Goal: Task Accomplishment & Management: Use online tool/utility

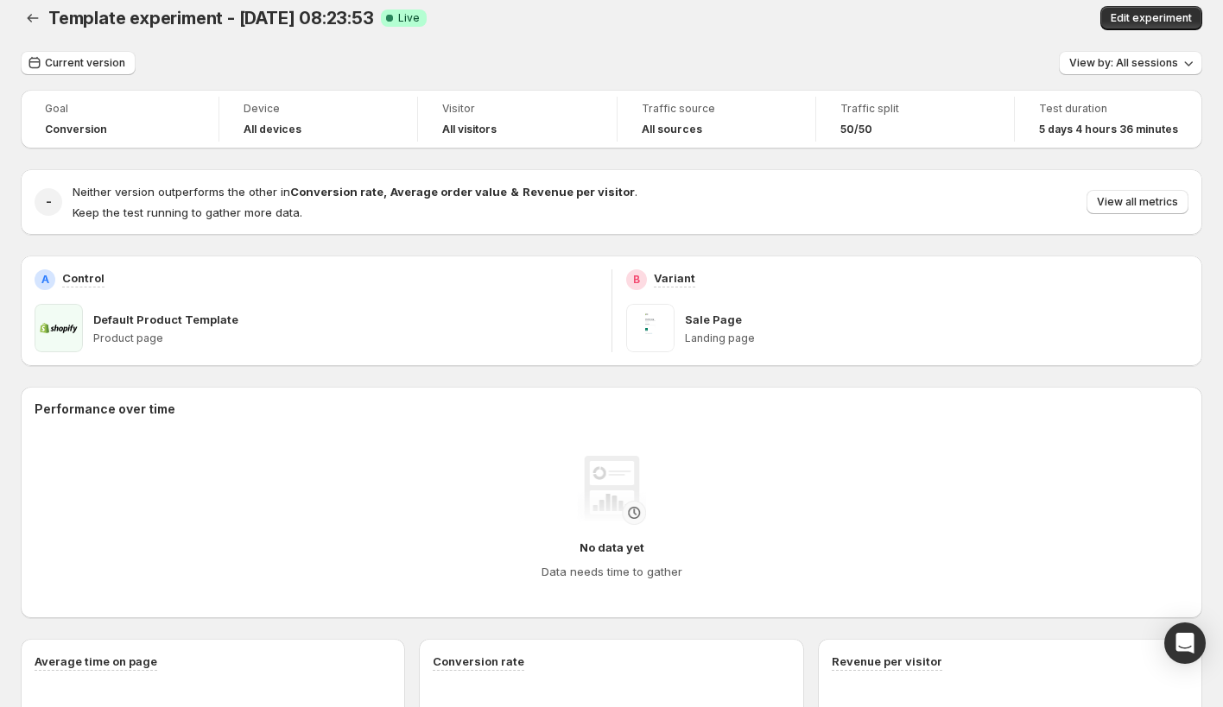
scroll to position [17, 0]
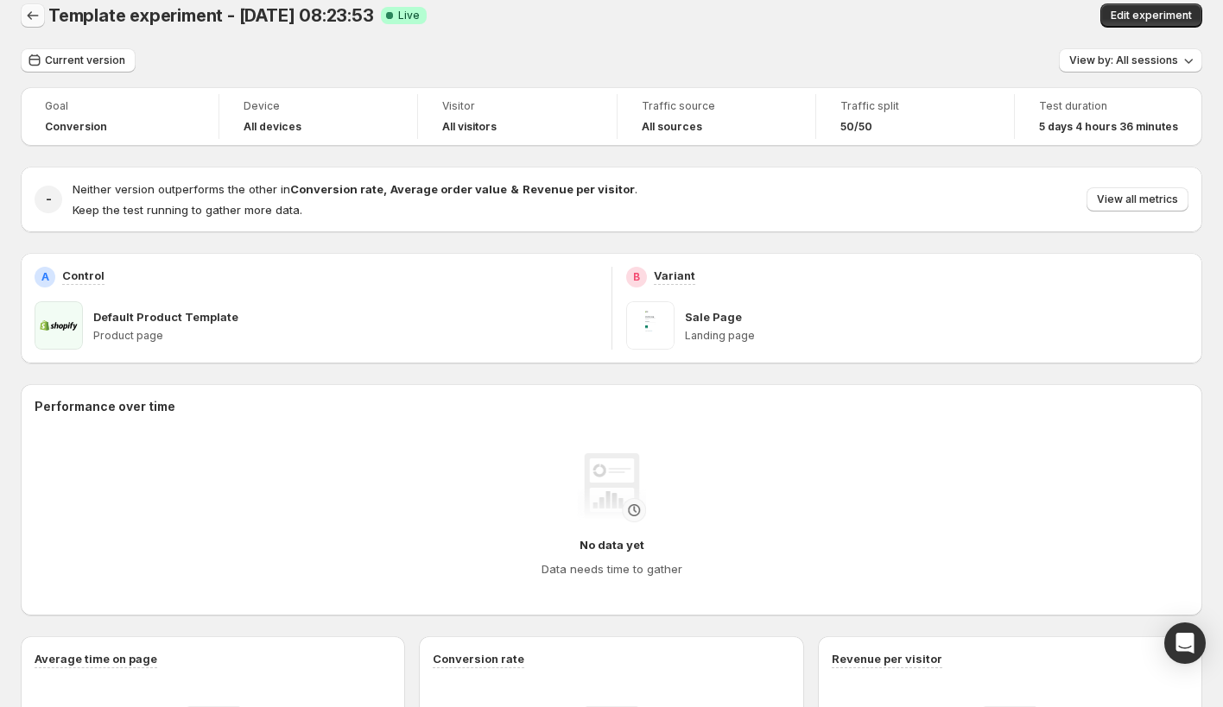
click at [30, 17] on icon "Back" at bounding box center [32, 15] width 17 height 17
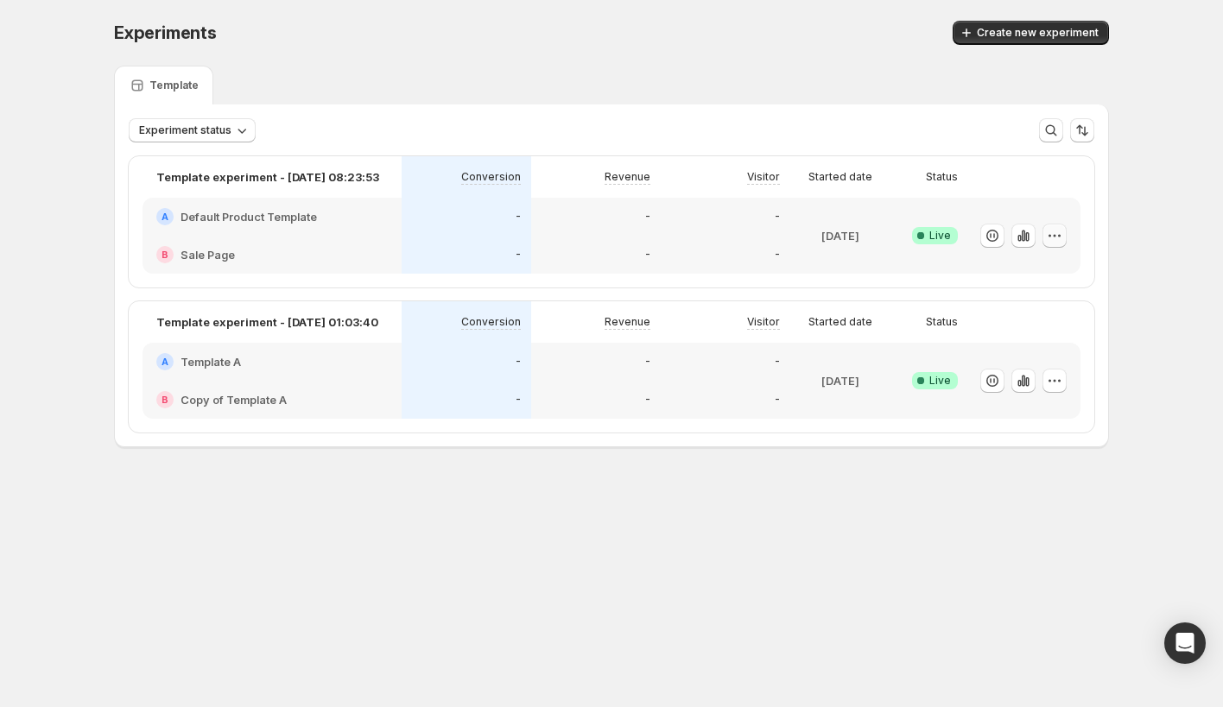
click at [1053, 232] on icon "button" at bounding box center [1054, 235] width 17 height 17
click at [1050, 243] on icon "button" at bounding box center [1054, 235] width 17 height 17
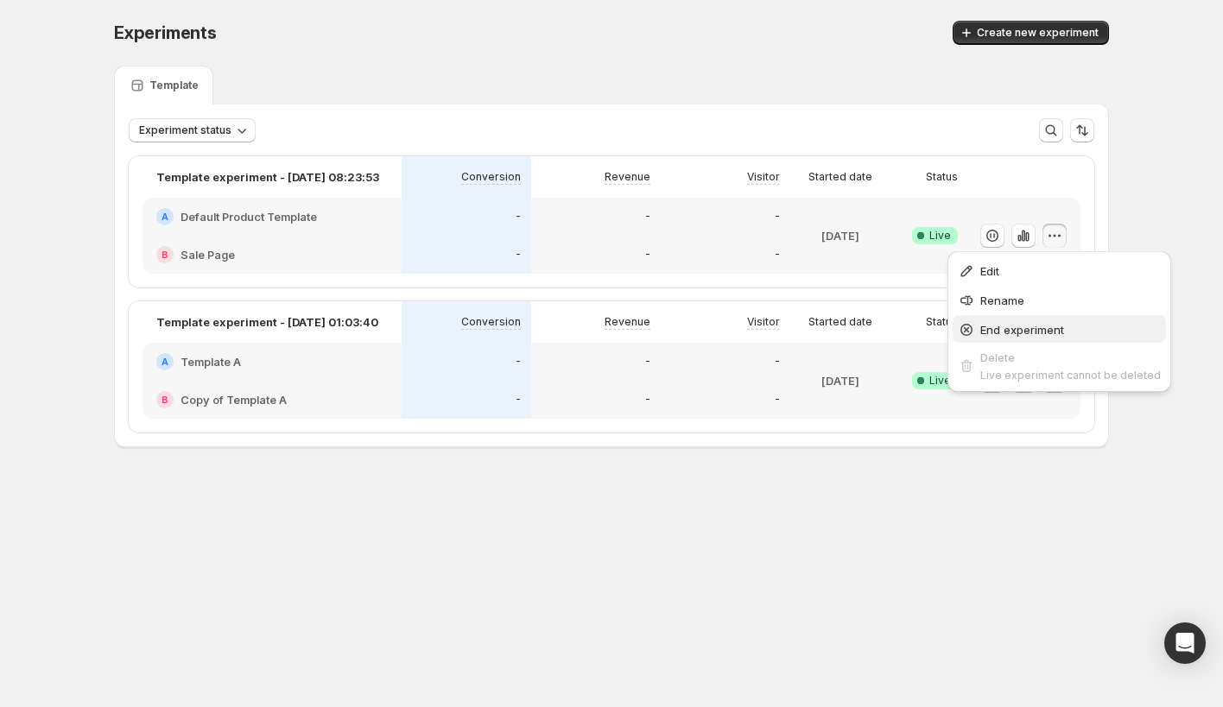
click at [1011, 325] on span "End experiment" at bounding box center [1022, 330] width 84 height 14
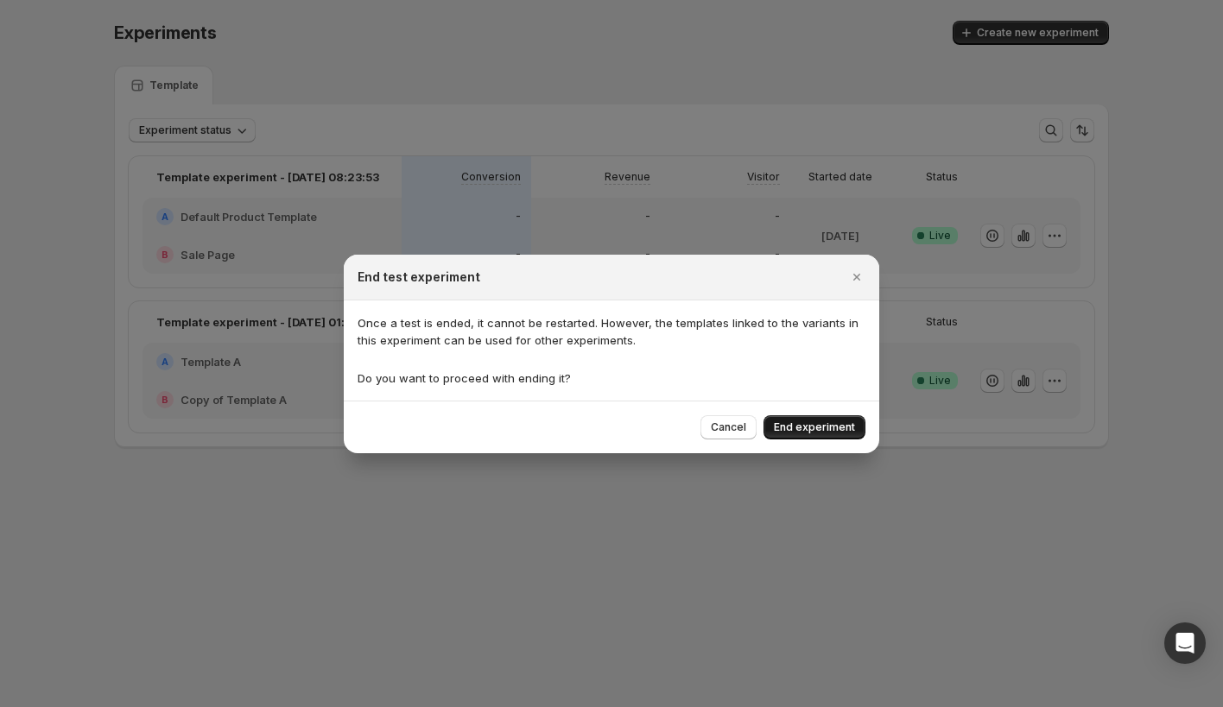
click at [823, 426] on span "End experiment" at bounding box center [814, 428] width 81 height 14
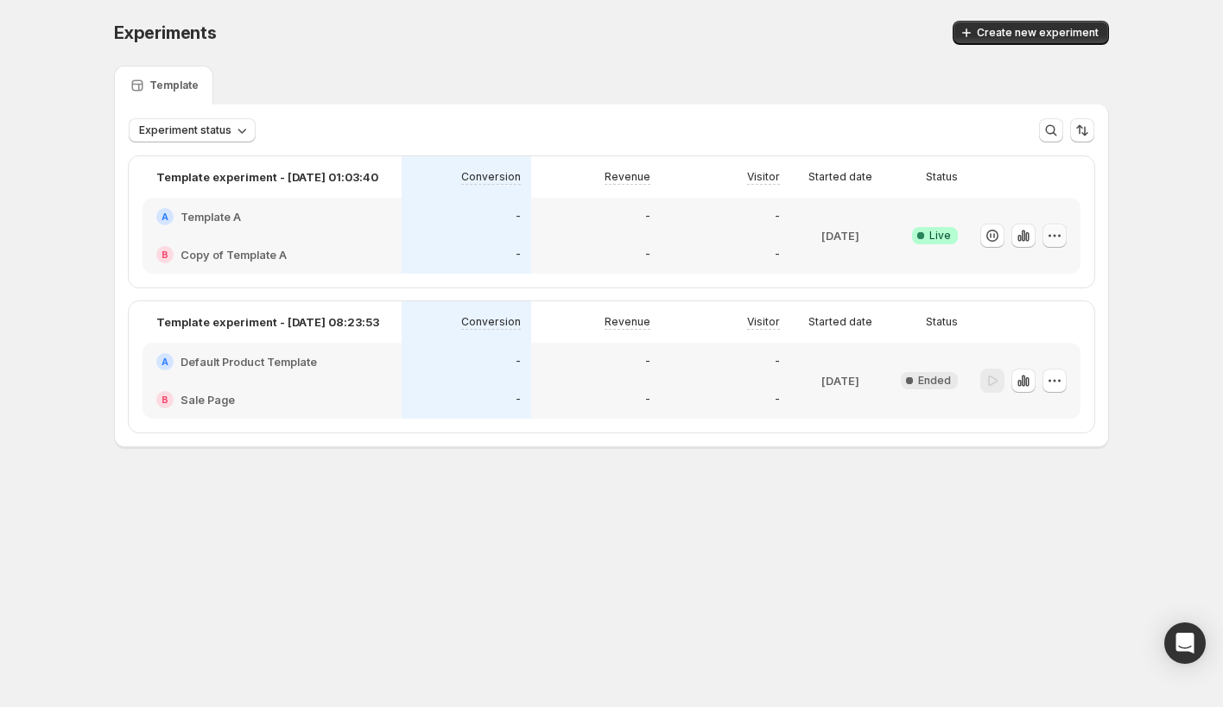
click at [1058, 235] on icon "button" at bounding box center [1059, 235] width 3 height 3
click at [984, 330] on span "End experiment" at bounding box center [1022, 330] width 84 height 14
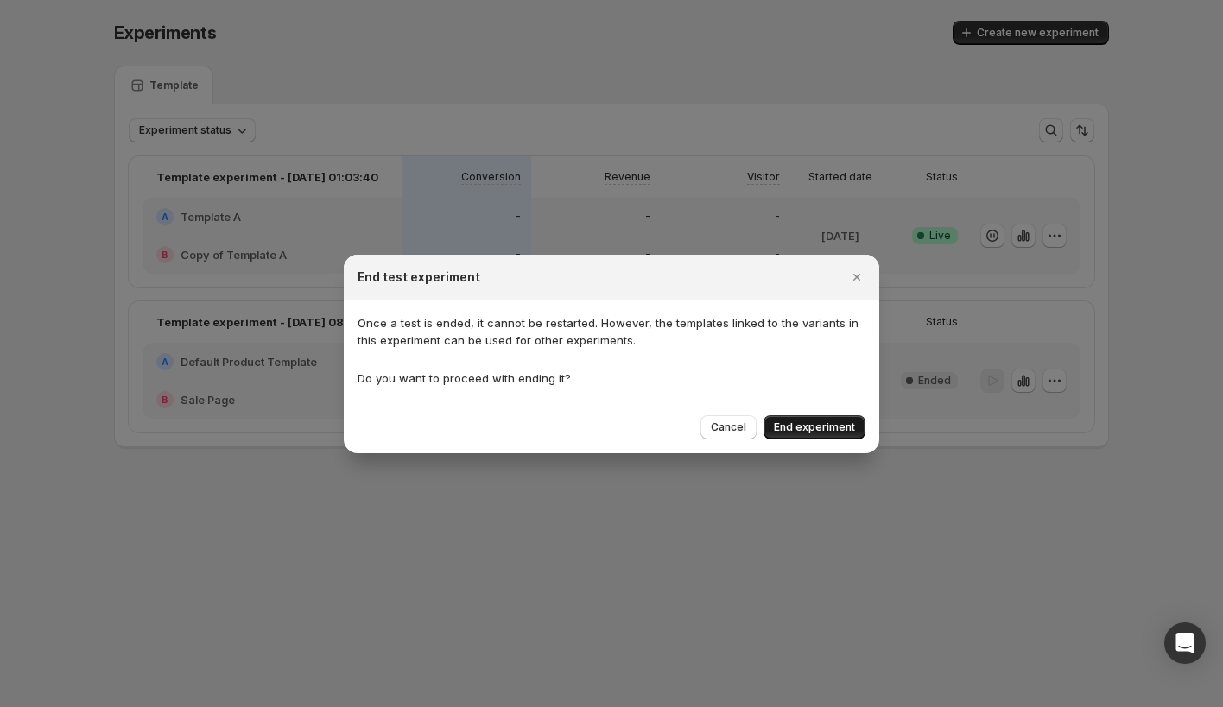
click at [804, 428] on span "End experiment" at bounding box center [814, 428] width 81 height 14
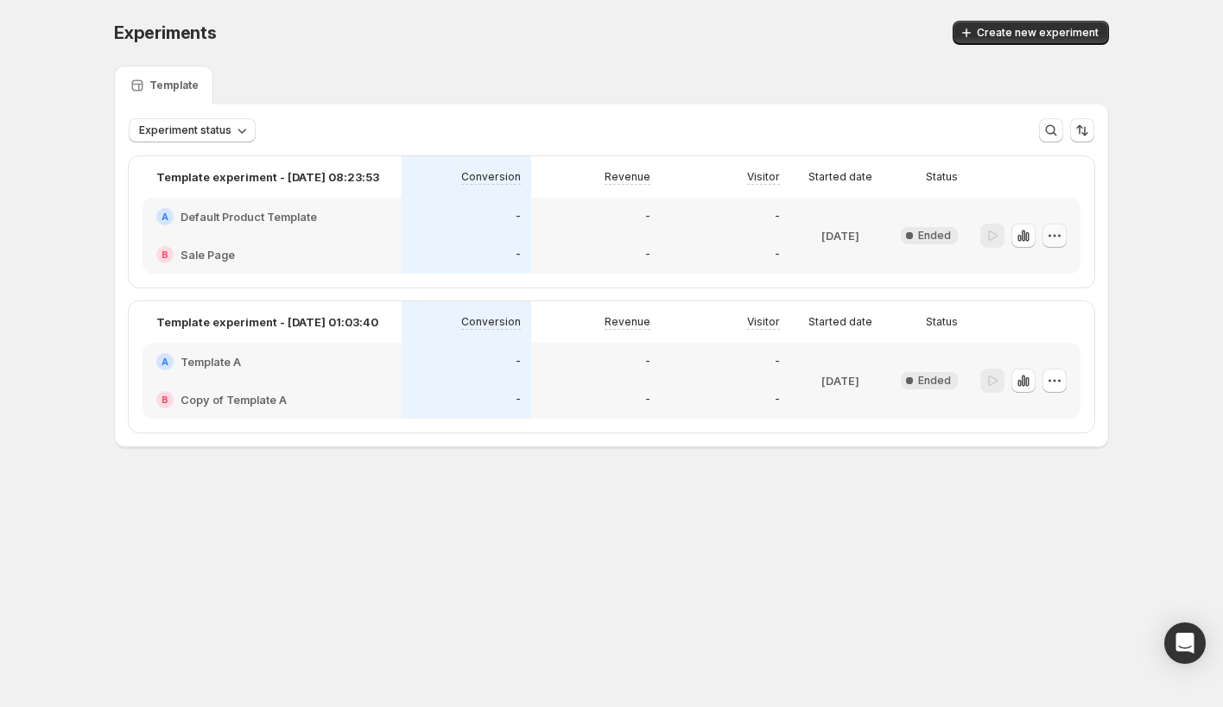
click at [1054, 244] on button "button" at bounding box center [1054, 236] width 24 height 24
click at [1007, 351] on icon "button" at bounding box center [1010, 359] width 17 height 17
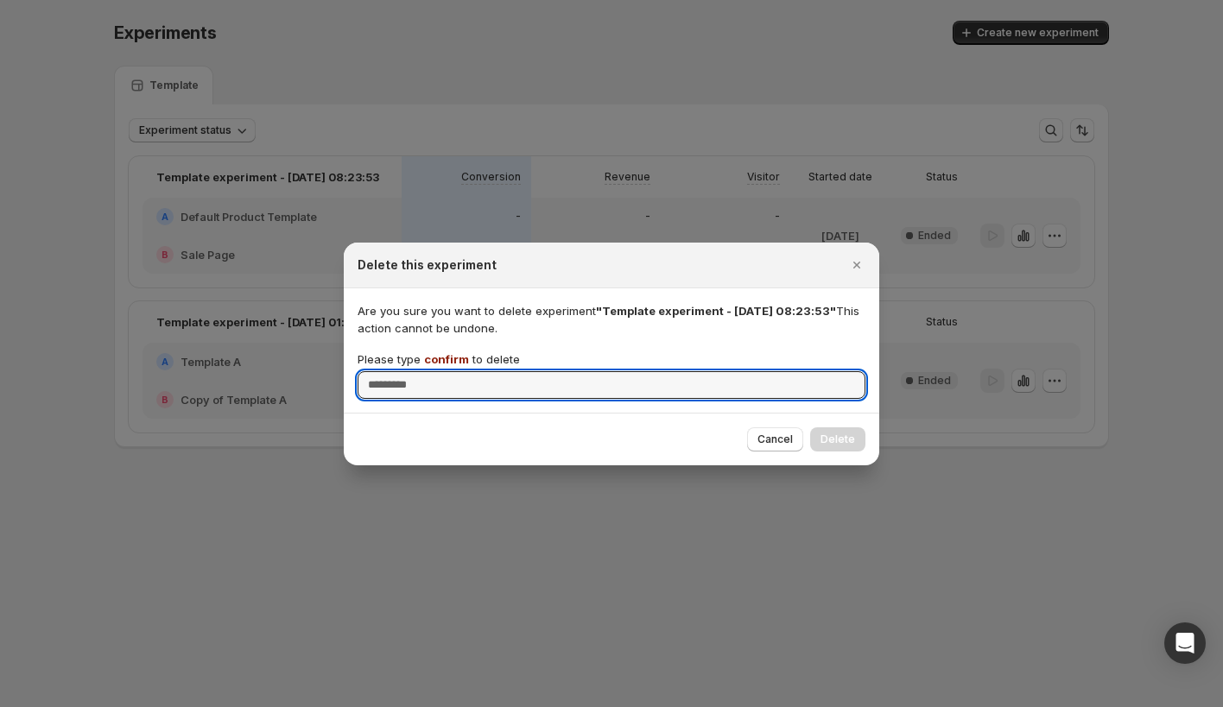
click at [450, 358] on span "confirm" at bounding box center [446, 359] width 45 height 14
click at [450, 371] on input "Please type confirm to delete" at bounding box center [612, 385] width 508 height 28
click at [450, 358] on span "confirm" at bounding box center [446, 359] width 45 height 14
click at [450, 371] on input "Please type confirm to delete" at bounding box center [612, 385] width 508 height 28
copy span "confirm"
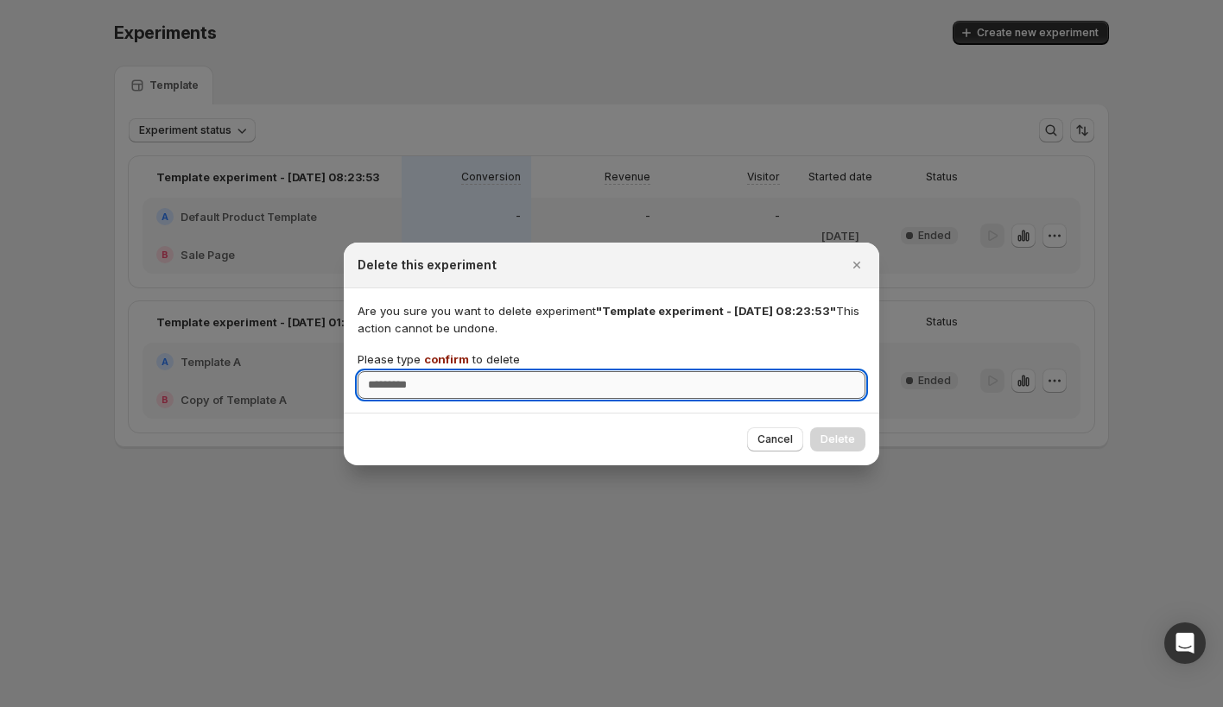
click at [444, 382] on input "Please type confirm to delete" at bounding box center [612, 385] width 508 height 28
paste input "*******"
type input "*******"
click at [851, 442] on span "Delete" at bounding box center [837, 440] width 35 height 14
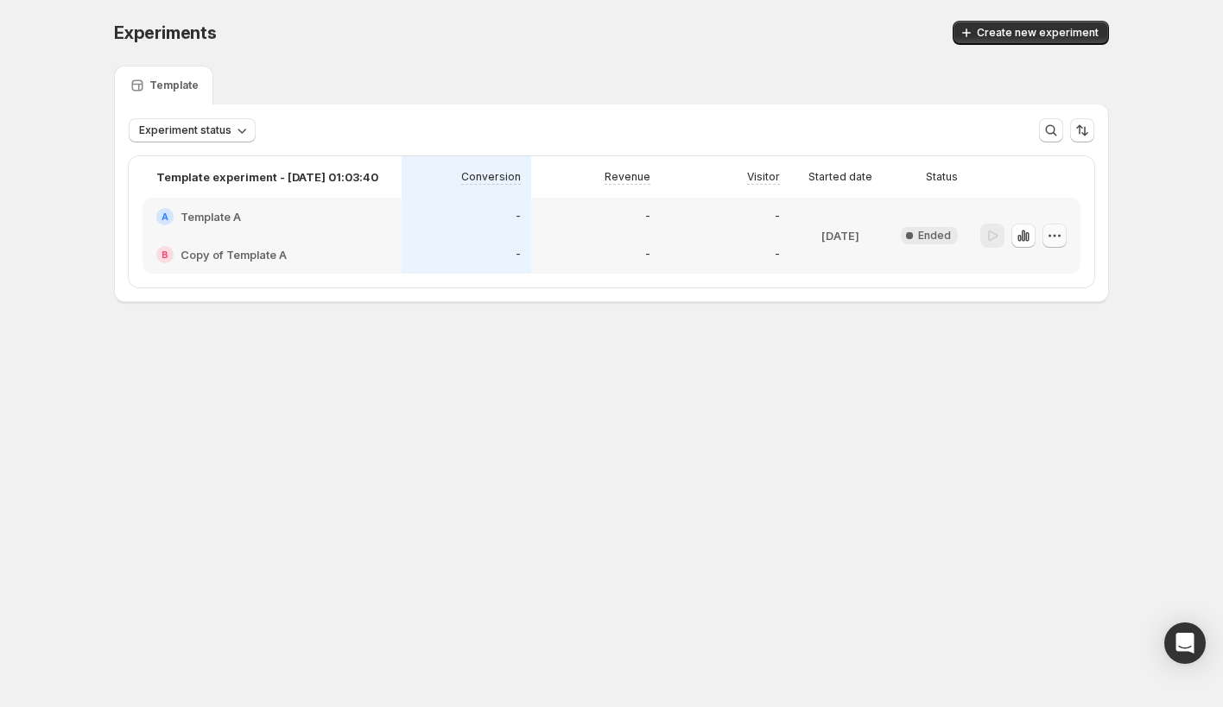
click at [1062, 237] on icon "button" at bounding box center [1054, 235] width 17 height 17
click at [1031, 349] on button "Delete" at bounding box center [1055, 359] width 117 height 28
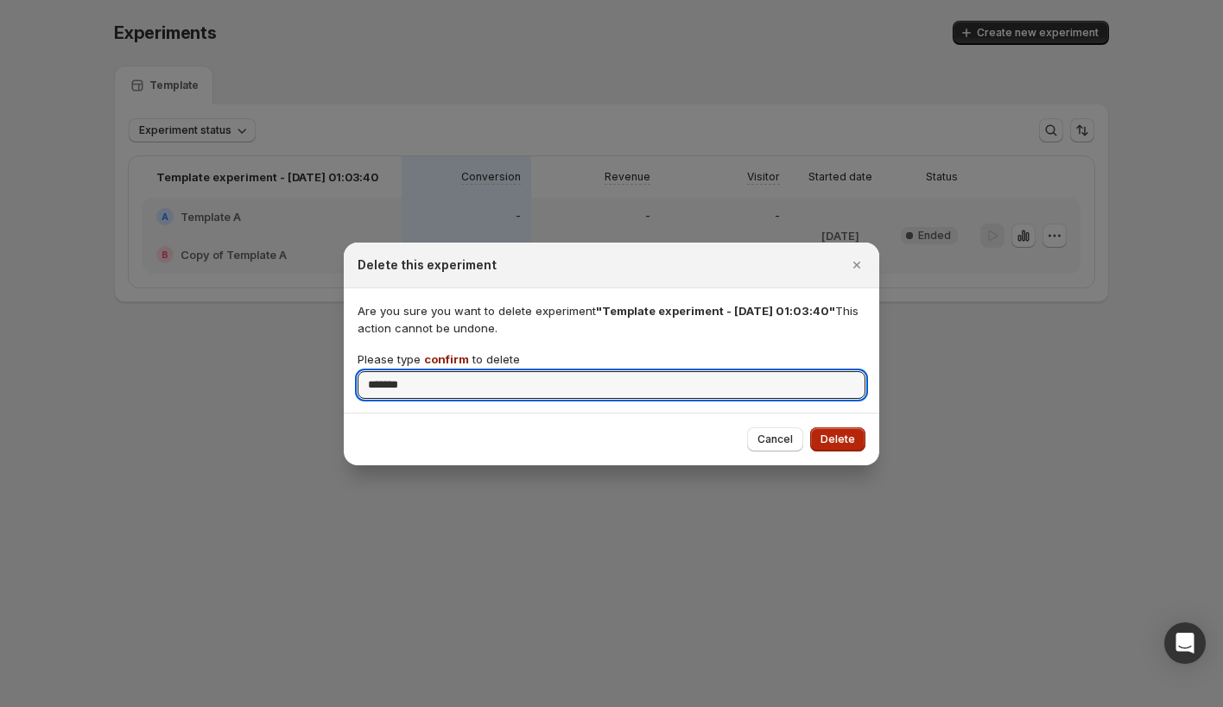
type input "*******"
click at [846, 447] on button "Delete" at bounding box center [837, 439] width 55 height 24
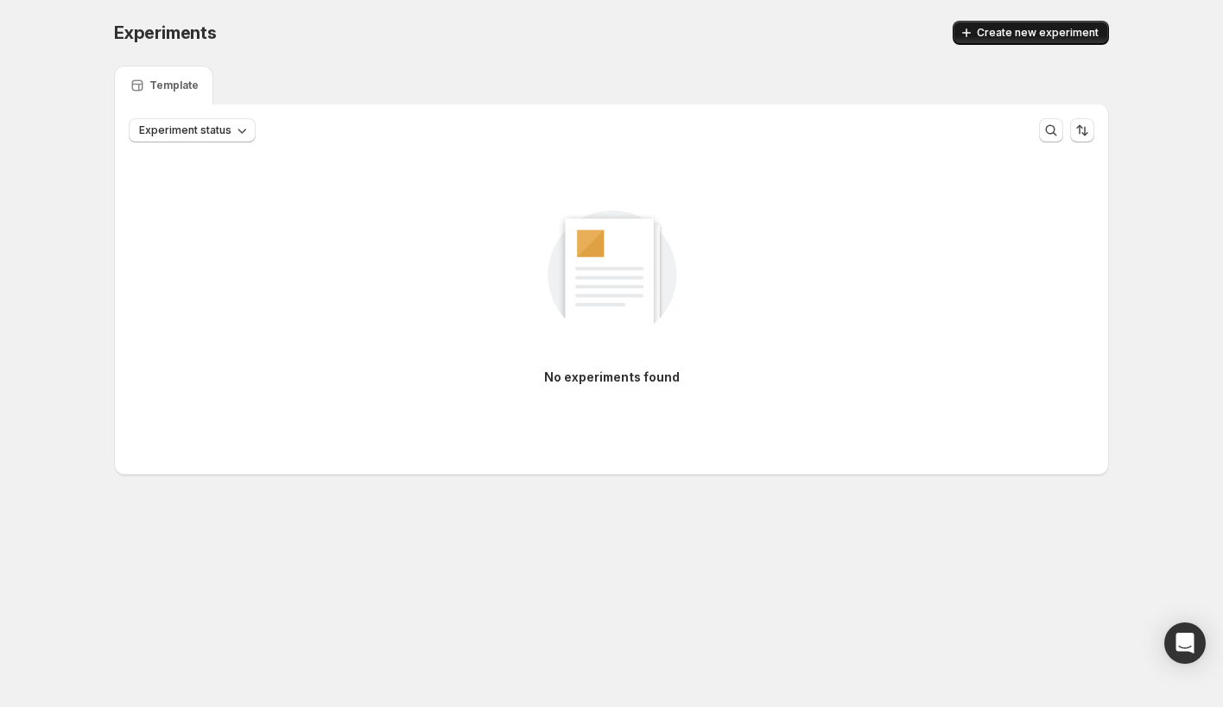
click at [1021, 41] on button "Create new experiment" at bounding box center [1031, 33] width 156 height 24
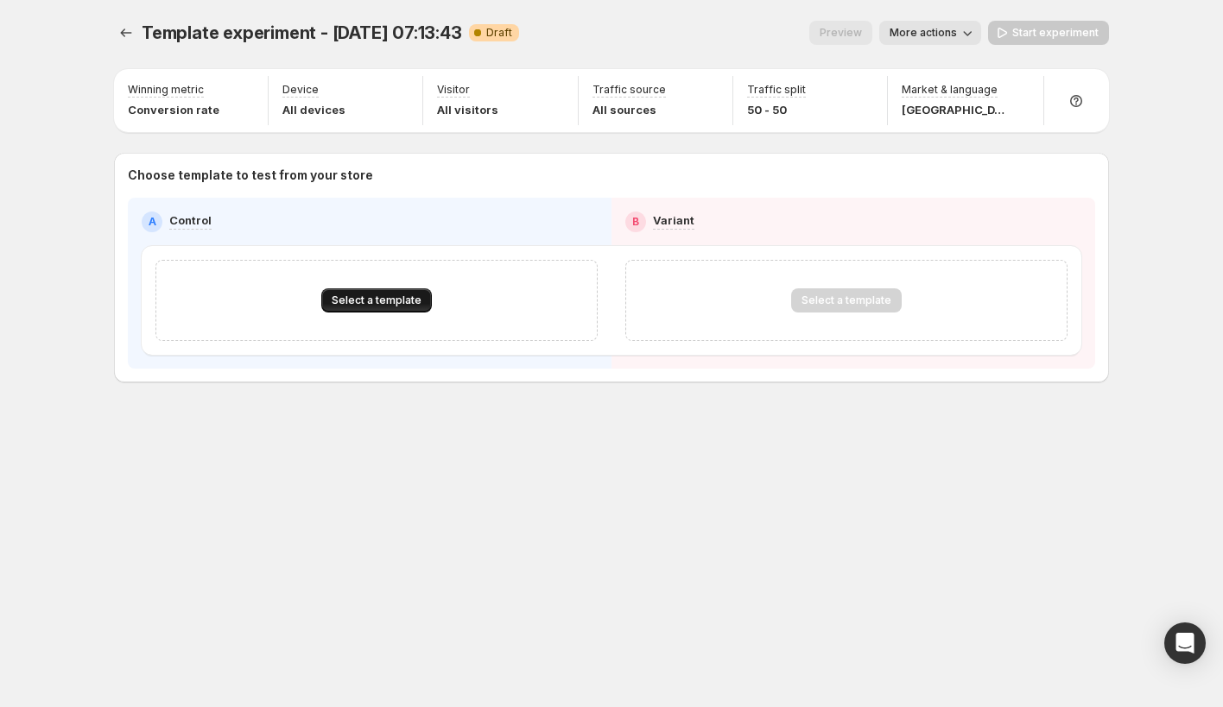
click at [371, 301] on span "Select a template" at bounding box center [377, 301] width 90 height 14
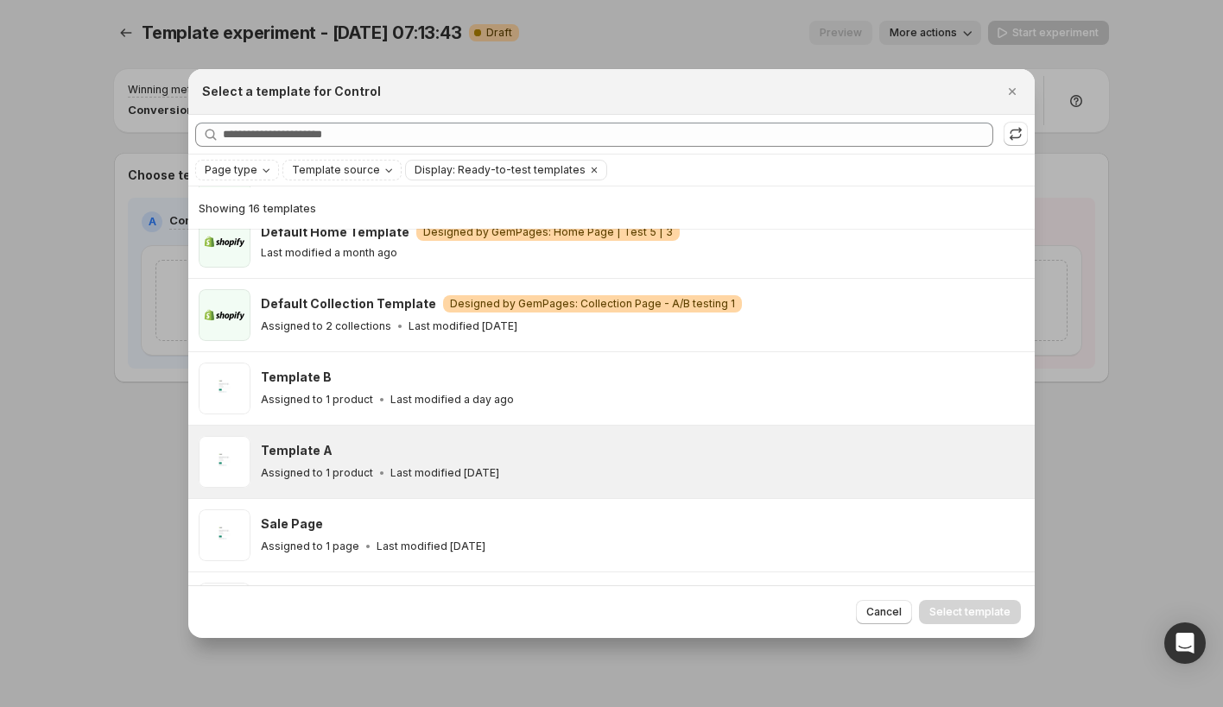
scroll to position [102, 0]
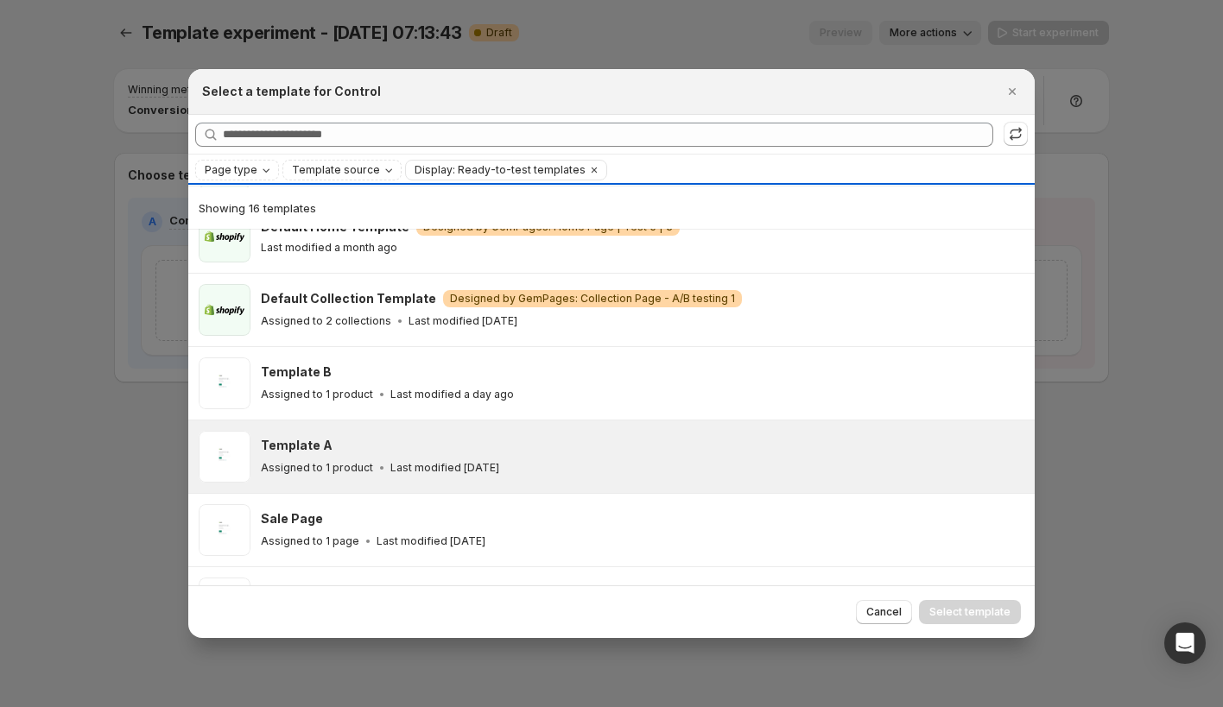
click at [472, 452] on div "Template A" at bounding box center [640, 445] width 758 height 17
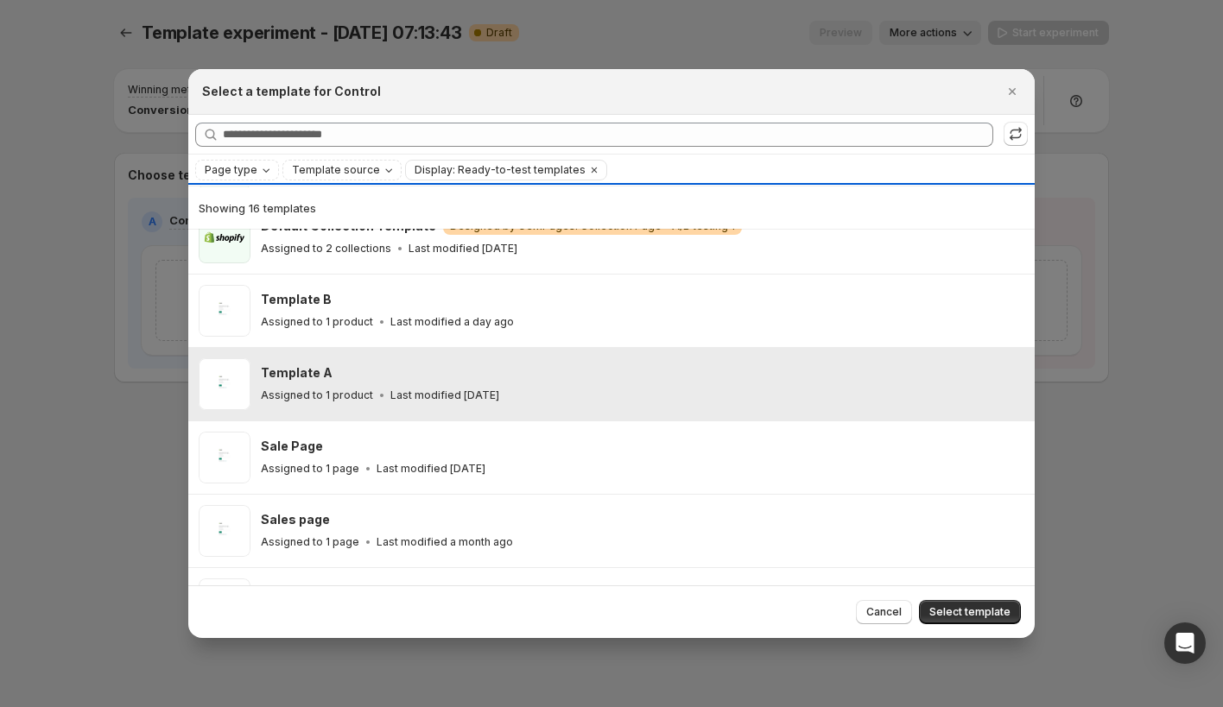
scroll to position [172, 0]
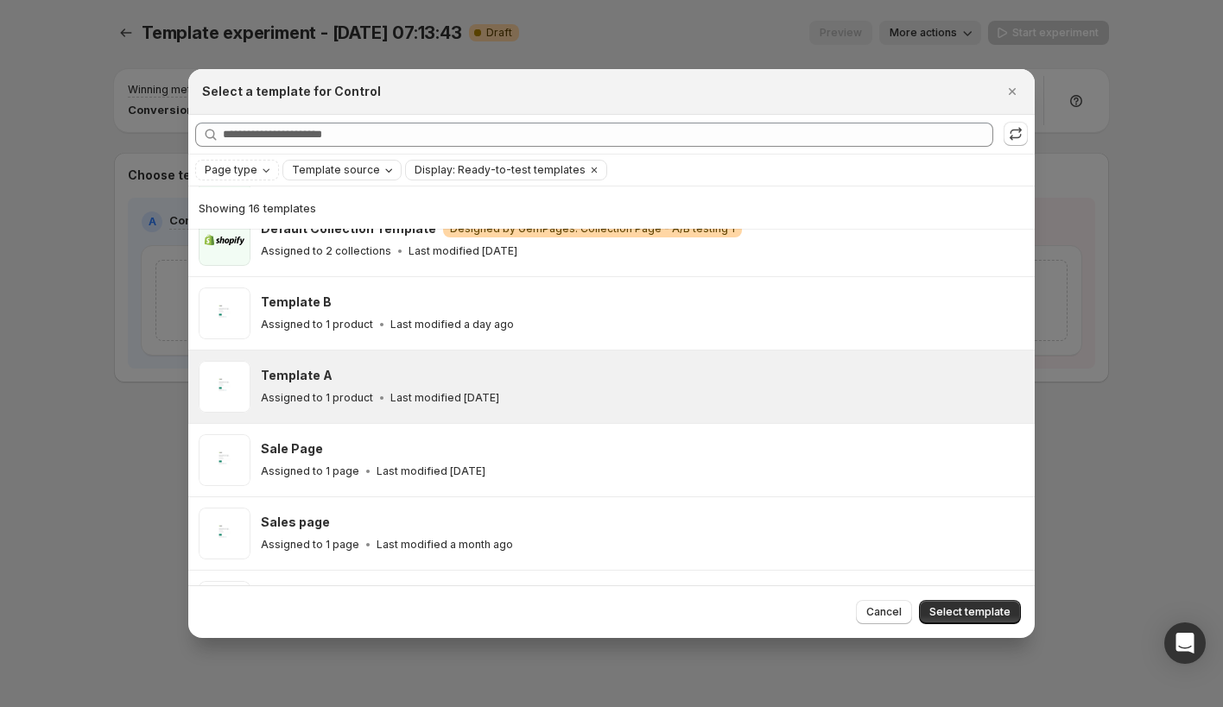
click at [359, 167] on span "Template source" at bounding box center [336, 170] width 88 height 14
click at [261, 168] on icon "Page type" at bounding box center [266, 170] width 14 height 14
click at [263, 244] on span "Product page" at bounding box center [264, 244] width 73 height 14
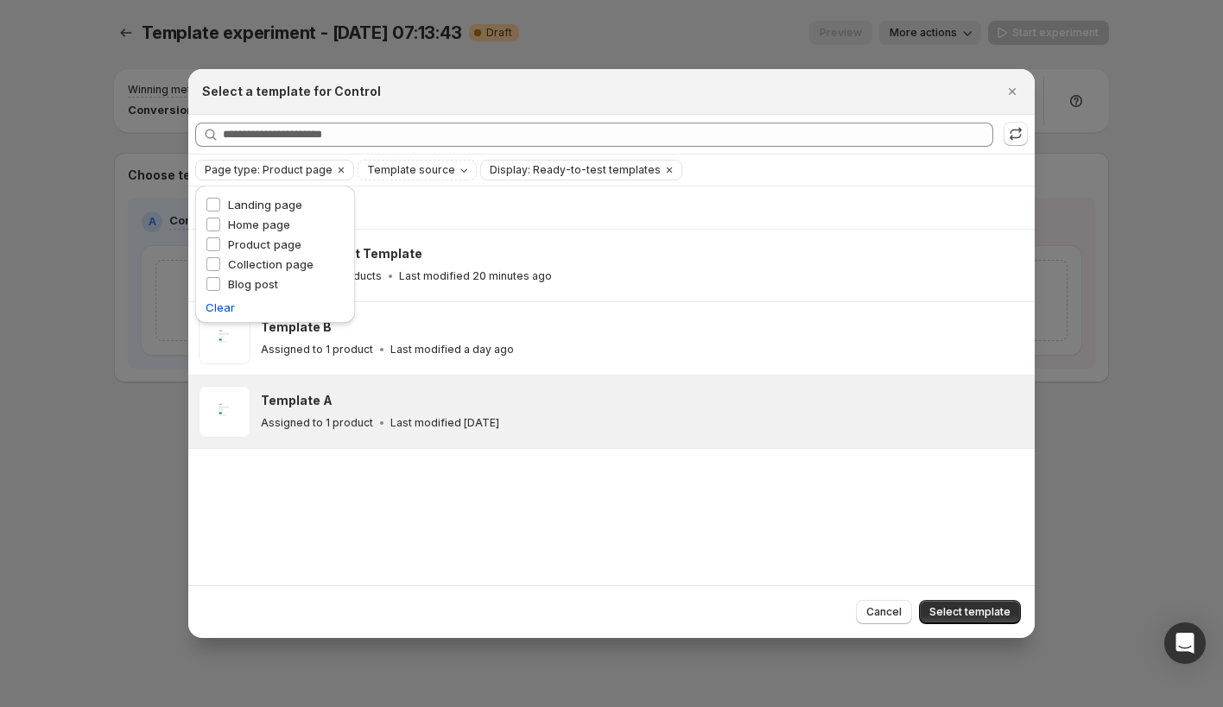
click at [466, 503] on div "Showing 3 templates Default Product Template Assigned to 3 products Last modifi…" at bounding box center [611, 386] width 846 height 398
click at [582, 427] on div "Assigned to 1 product Last modified 5 days ago" at bounding box center [640, 423] width 758 height 17
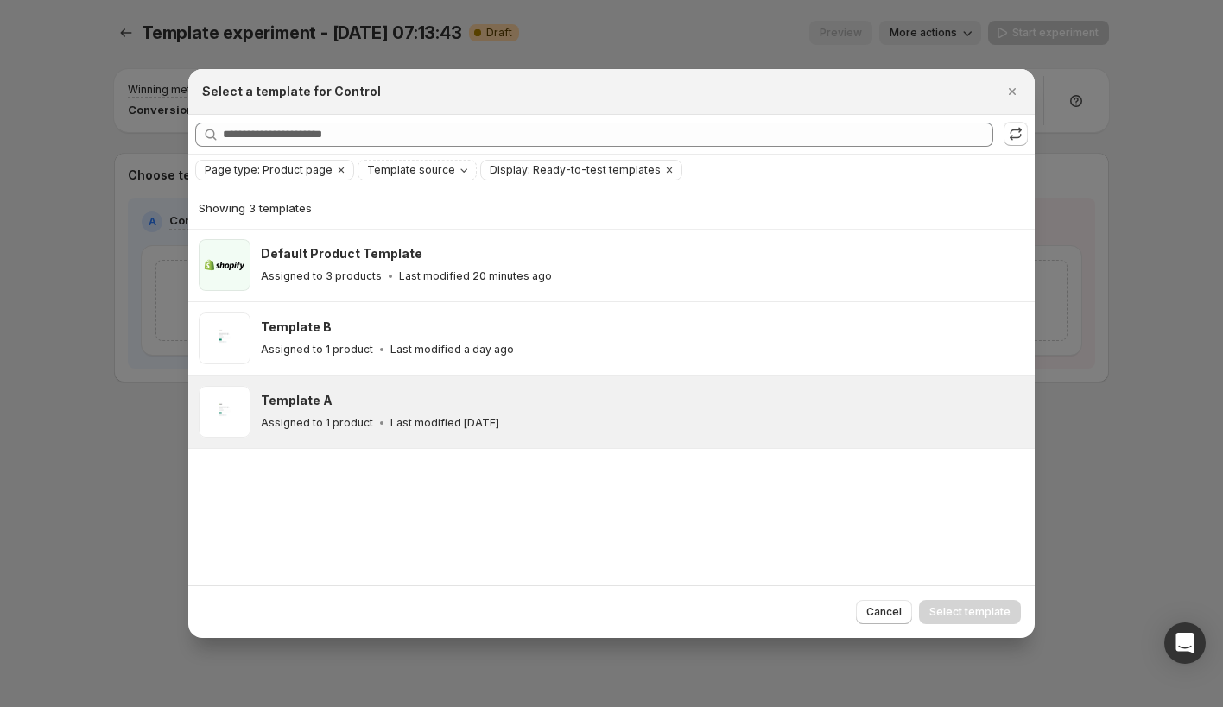
click at [601, 427] on div "Assigned to 1 product Last modified 5 days ago" at bounding box center [640, 423] width 758 height 17
click at [950, 611] on span "Select template" at bounding box center [969, 612] width 81 height 14
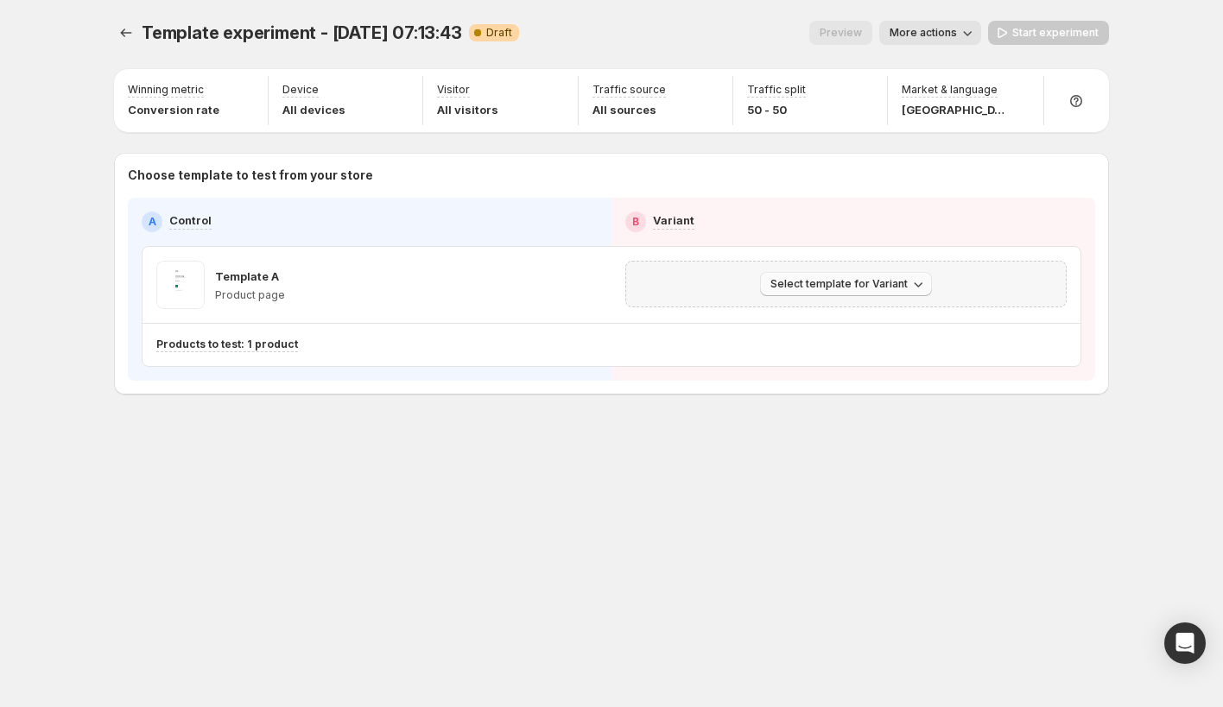
click at [789, 282] on span "Select template for Variant" at bounding box center [838, 284] width 137 height 14
click at [792, 352] on span "Create Variant based on Control" at bounding box center [849, 350] width 176 height 14
click at [1060, 283] on icon "button" at bounding box center [1054, 284] width 17 height 17
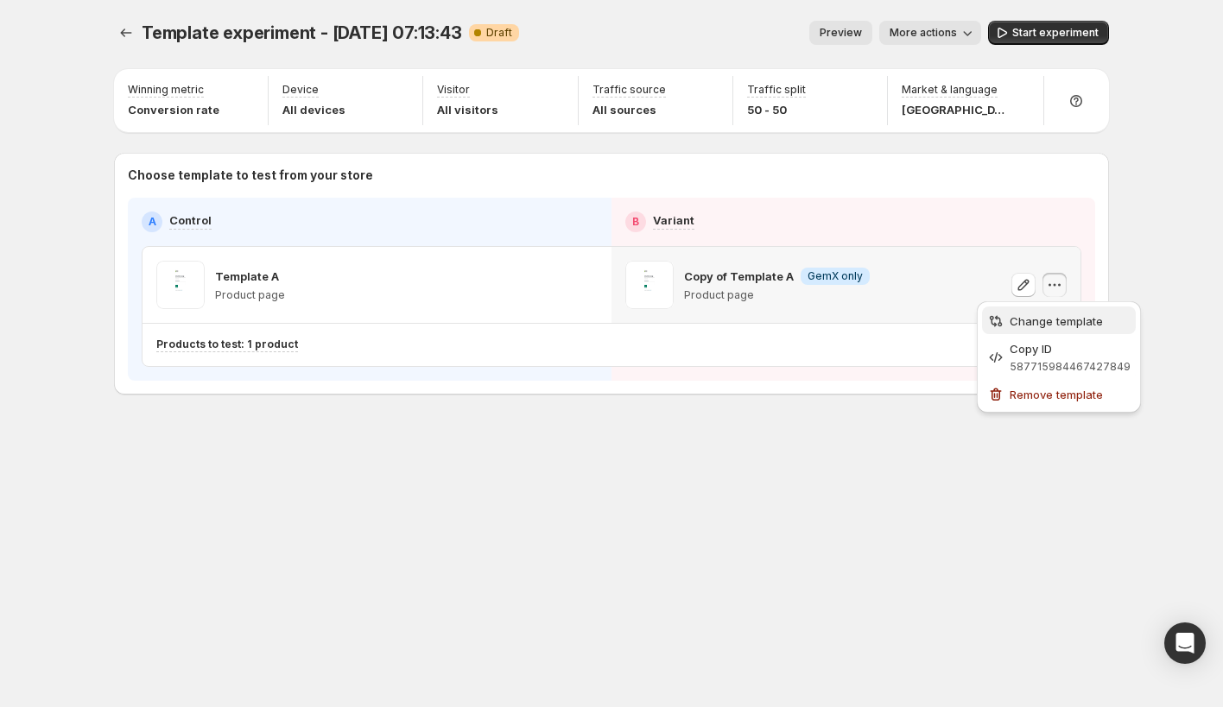
click at [1016, 316] on span "Change template" at bounding box center [1056, 321] width 93 height 14
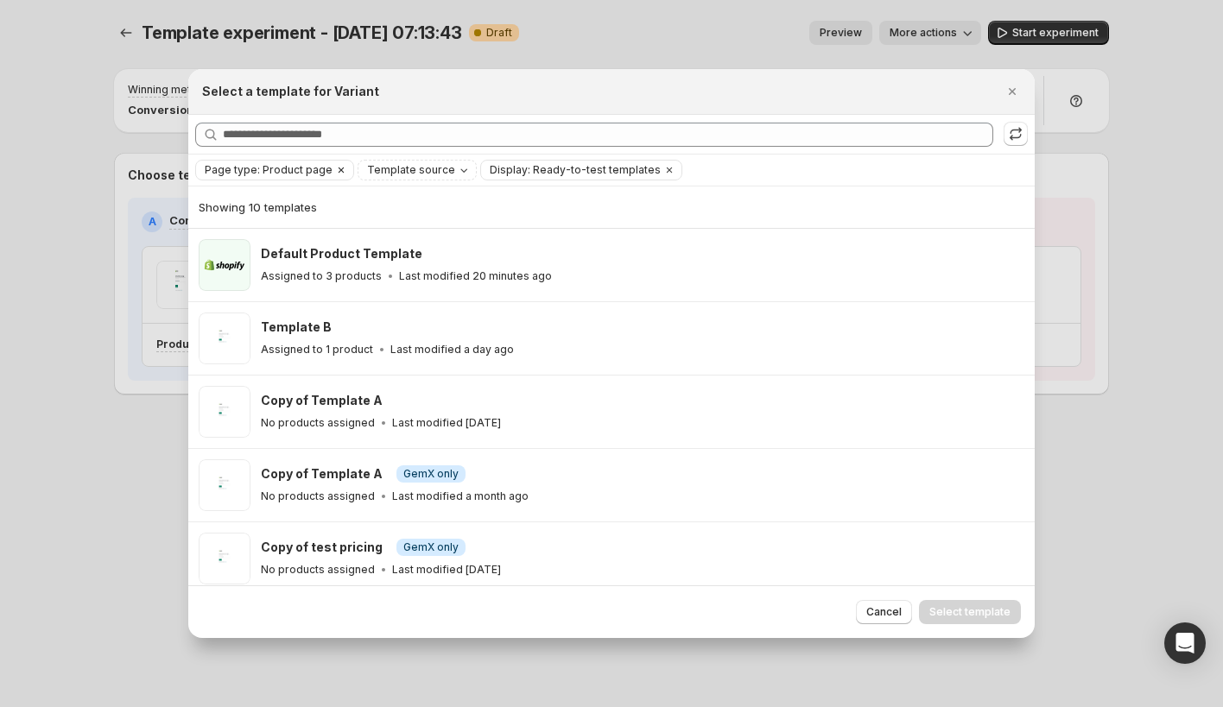
click at [314, 172] on span "Page type: Product page" at bounding box center [269, 170] width 128 height 14
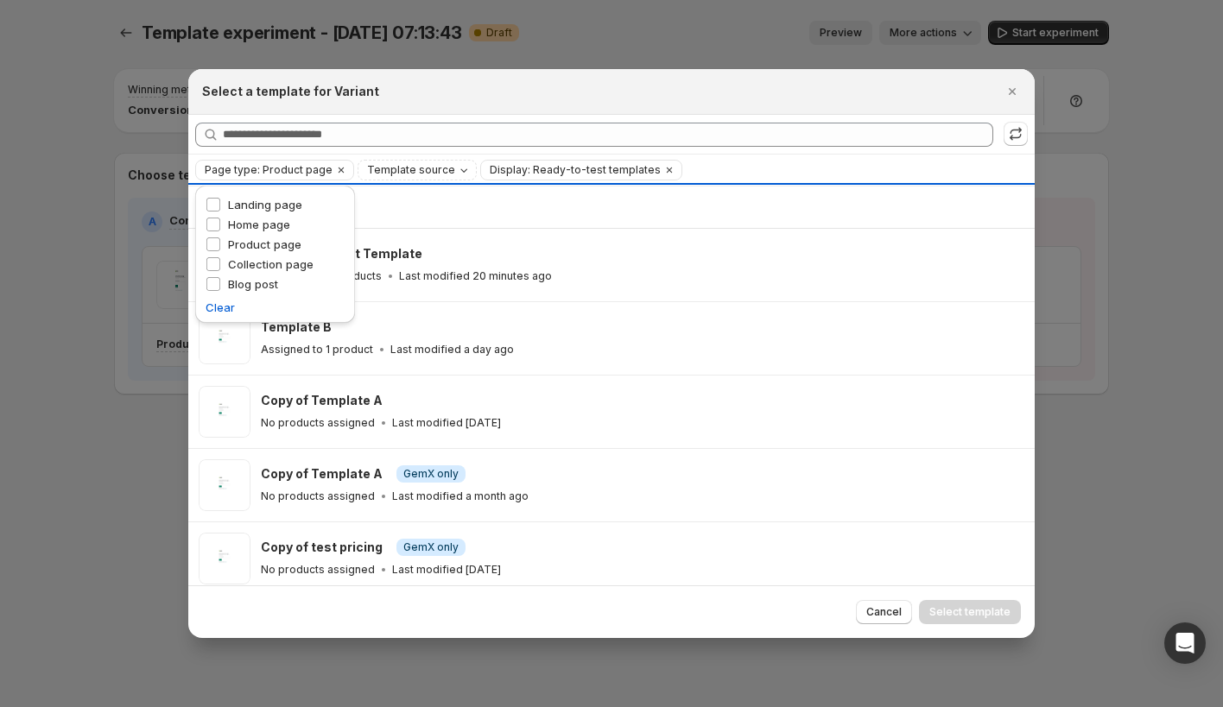
click at [570, 225] on div "Showing 10 templates" at bounding box center [612, 207] width 826 height 41
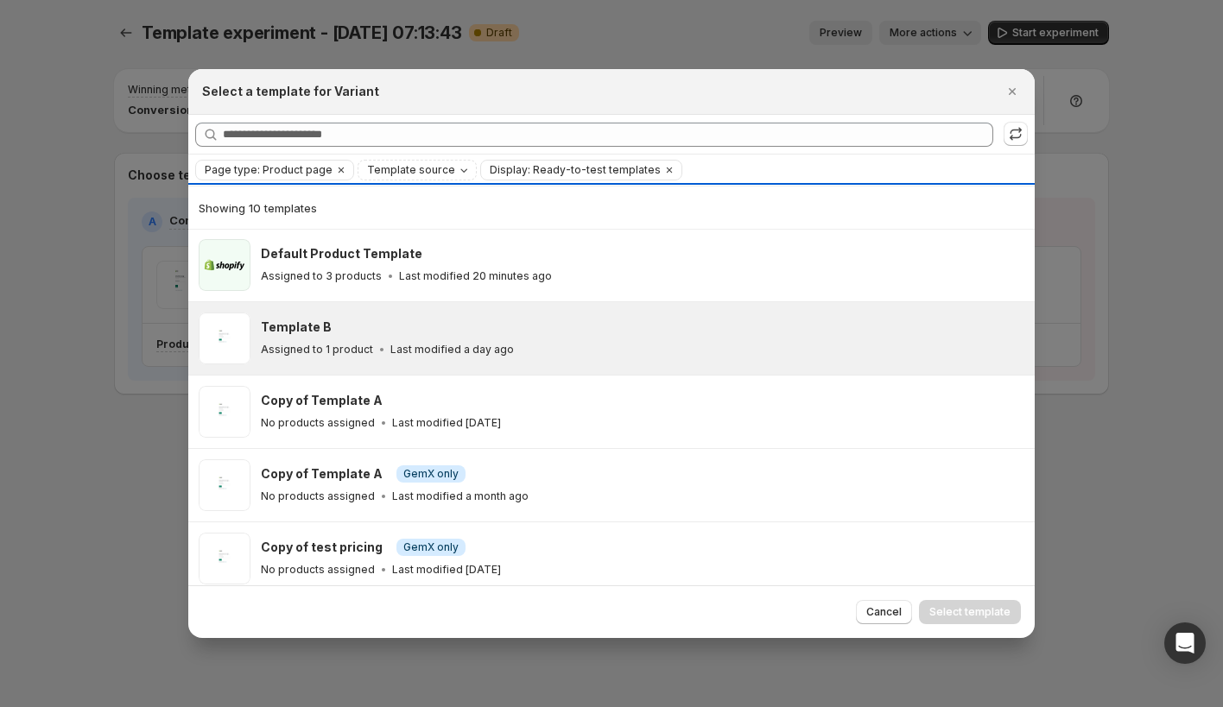
click at [557, 355] on div "Assigned to 1 product Last modified a day ago" at bounding box center [640, 349] width 758 height 17
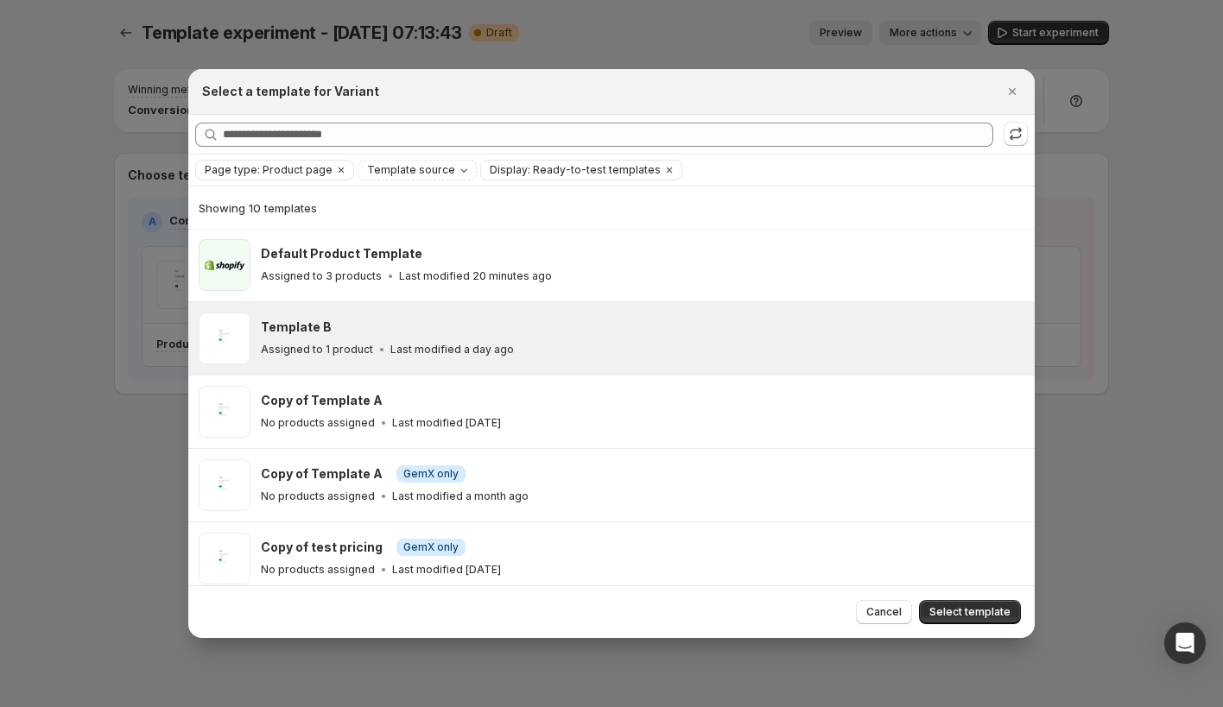
click at [955, 610] on span "Select template" at bounding box center [969, 612] width 81 height 14
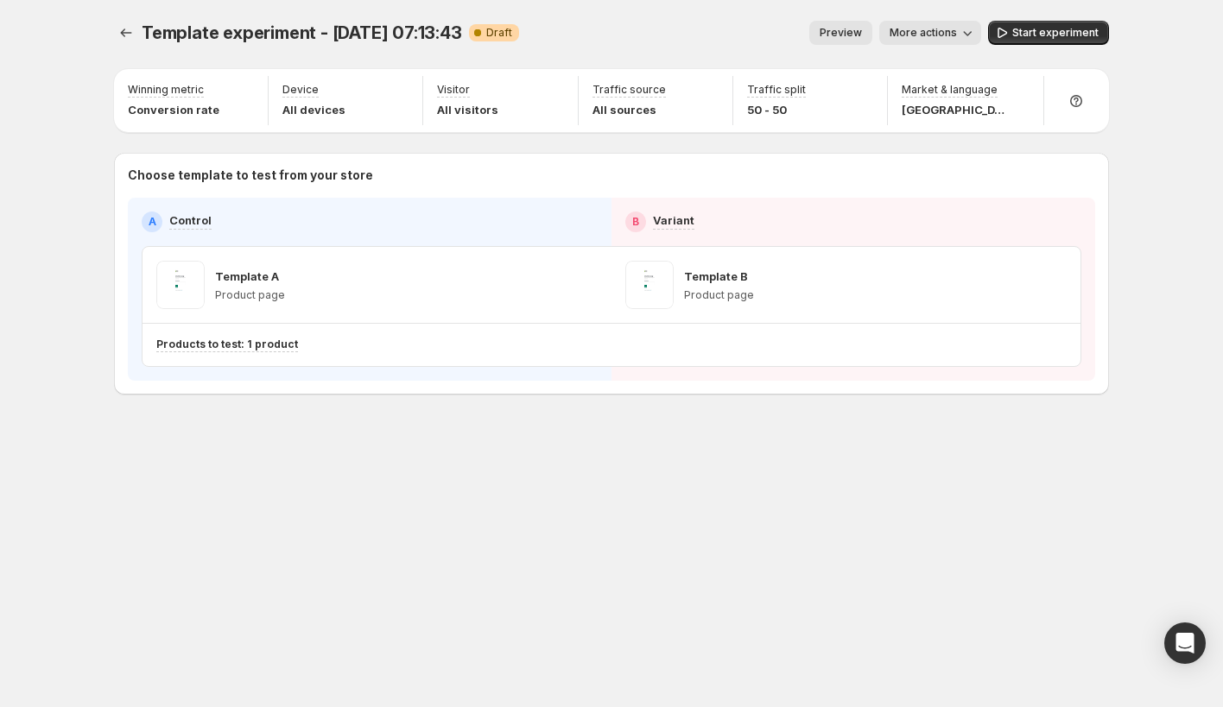
click at [849, 35] on span "Preview" at bounding box center [841, 33] width 42 height 14
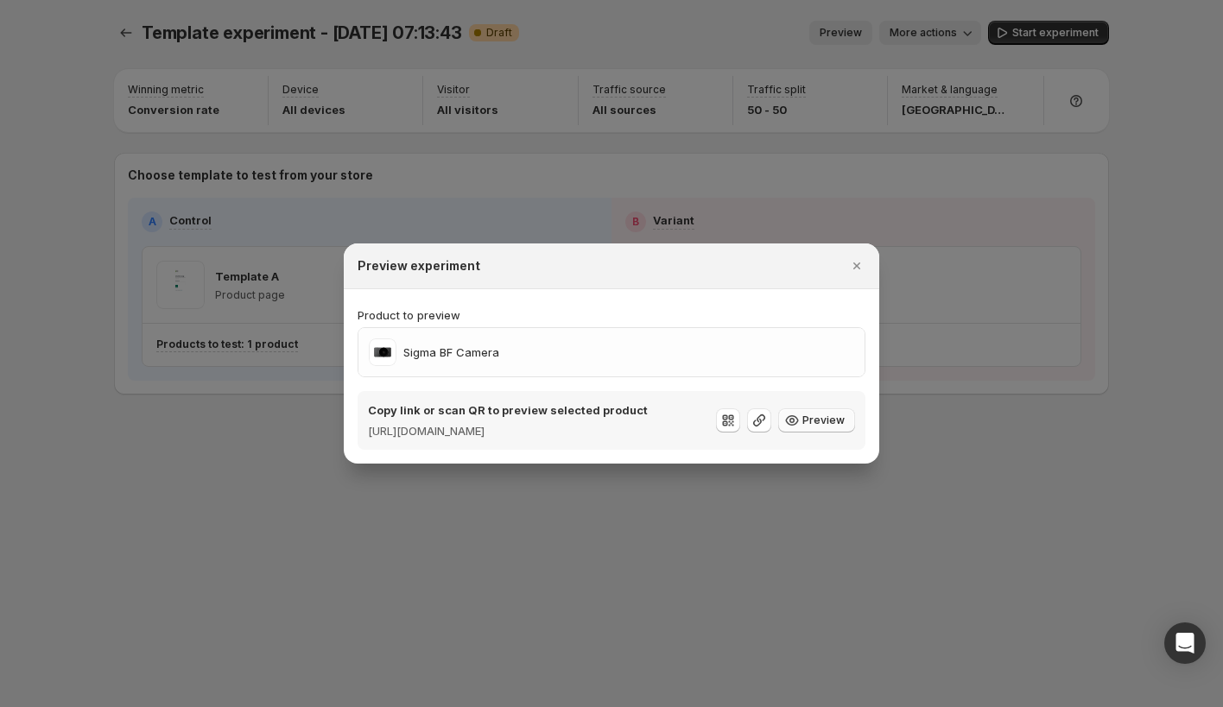
click at [805, 417] on span "Preview" at bounding box center [823, 421] width 42 height 14
click at [799, 421] on icon ":r7c:" at bounding box center [792, 420] width 13 height 10
click at [801, 424] on icon ":r7c:" at bounding box center [791, 420] width 17 height 17
click at [864, 257] on icon "Close" at bounding box center [856, 265] width 17 height 17
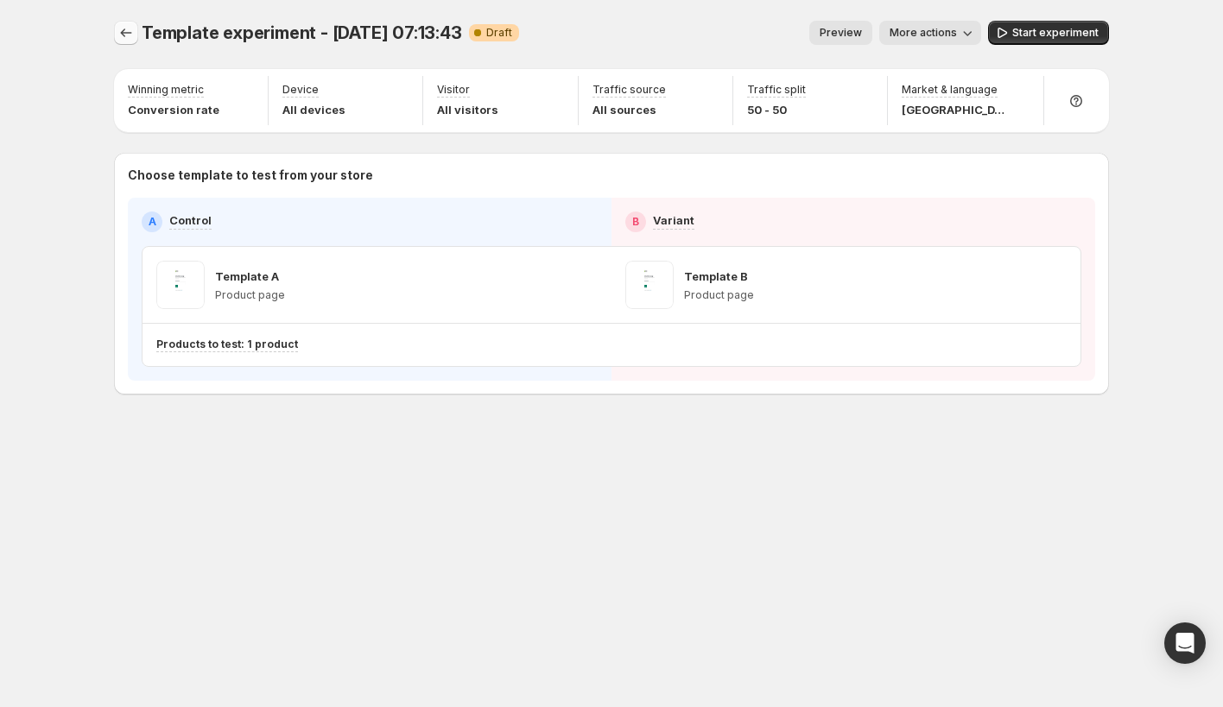
click at [121, 22] on button "Experiments" at bounding box center [126, 33] width 24 height 24
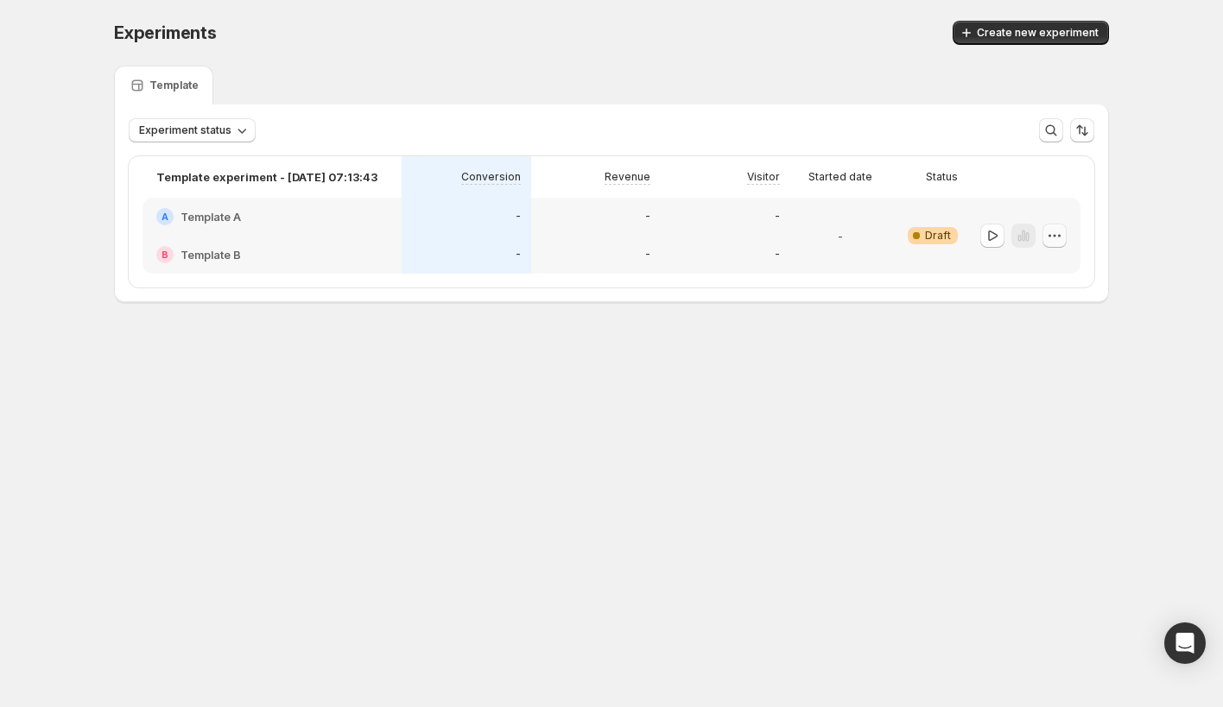
click at [1053, 238] on icon "button" at bounding box center [1054, 235] width 17 height 17
click at [1057, 363] on span "Delete" at bounding box center [1041, 359] width 35 height 14
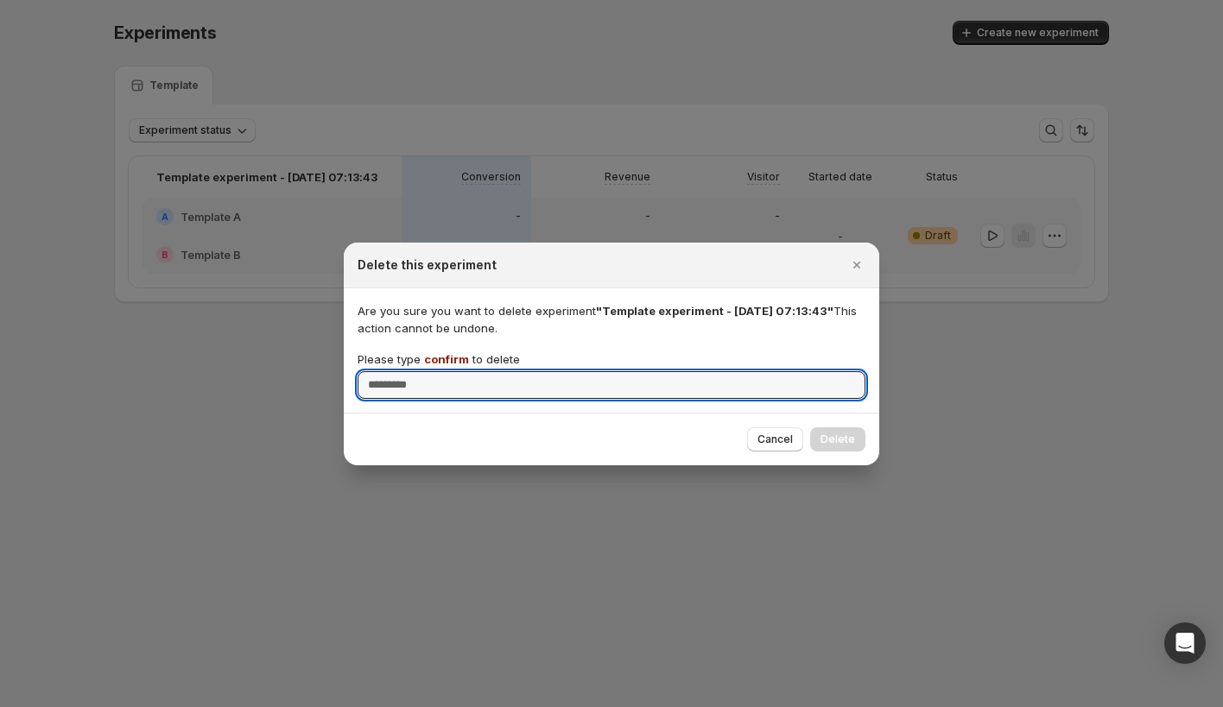
click at [459, 355] on span "confirm" at bounding box center [446, 359] width 45 height 14
click at [459, 371] on input "Please type confirm to delete" at bounding box center [612, 385] width 508 height 28
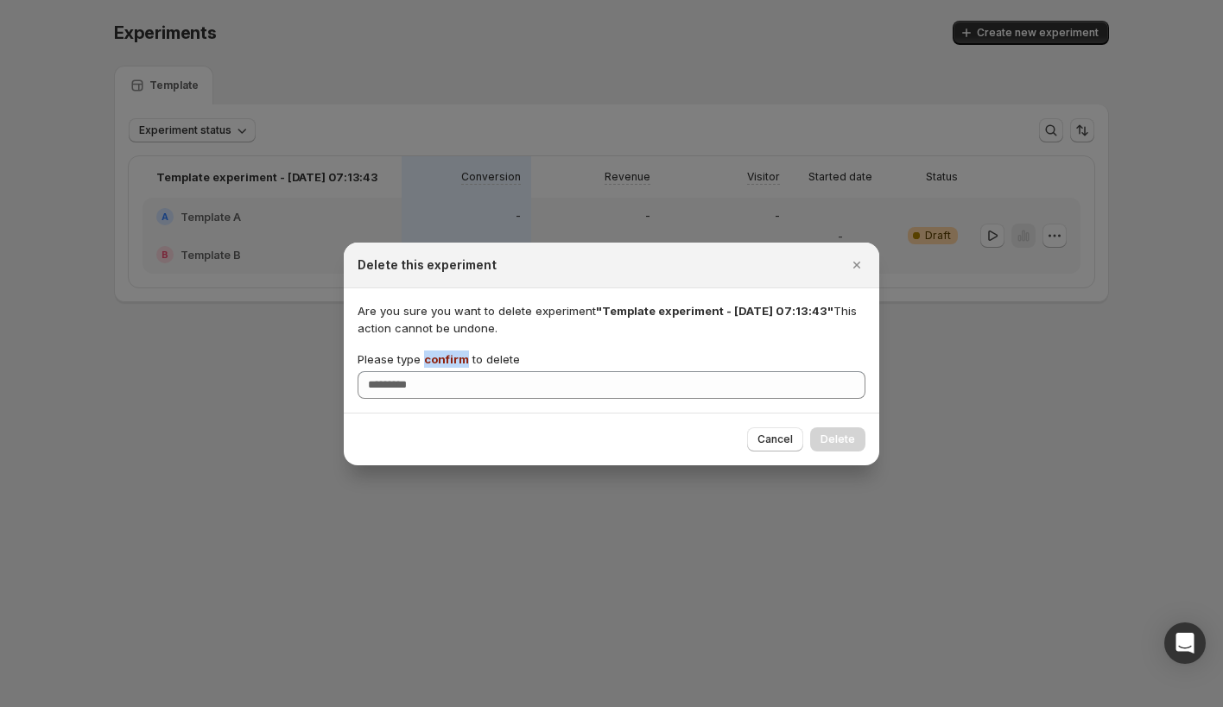
click at [459, 355] on span "confirm" at bounding box center [446, 359] width 45 height 14
click at [459, 371] on input "Please type confirm to delete" at bounding box center [612, 385] width 508 height 28
copy span "confirm"
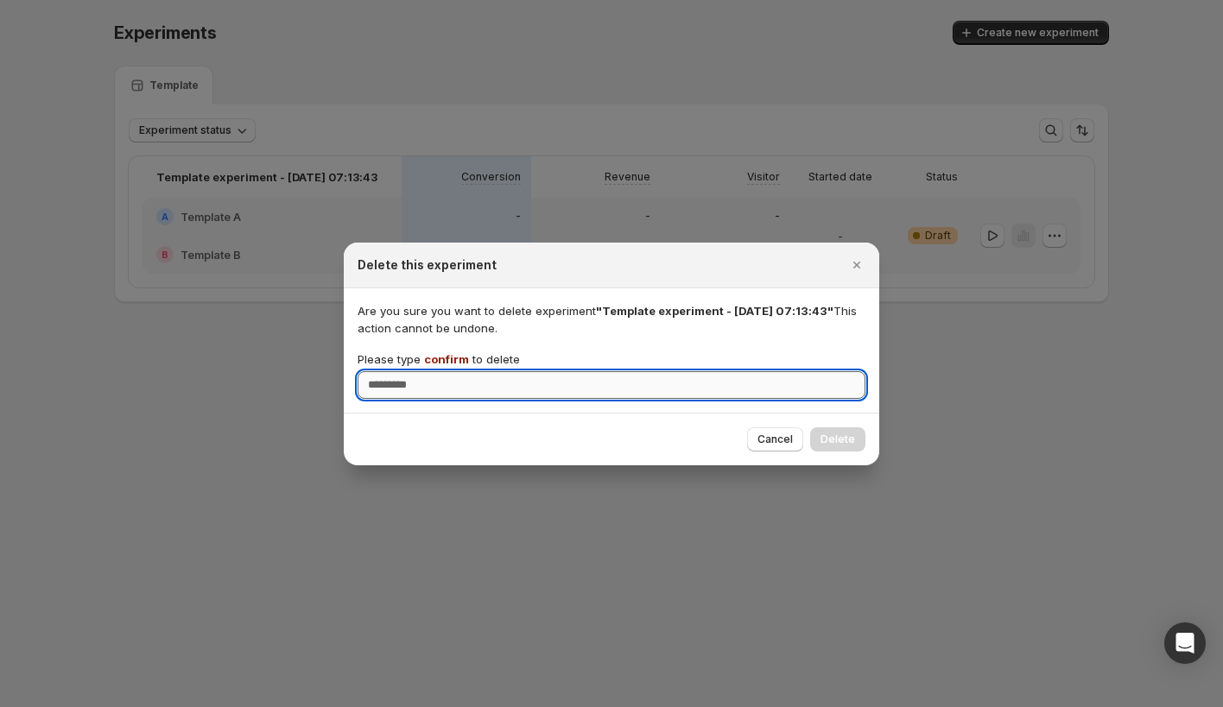
click at [464, 379] on input "Please type confirm to delete" at bounding box center [612, 385] width 508 height 28
paste input "*******"
type input "*******"
click at [832, 433] on span "Delete" at bounding box center [837, 440] width 35 height 14
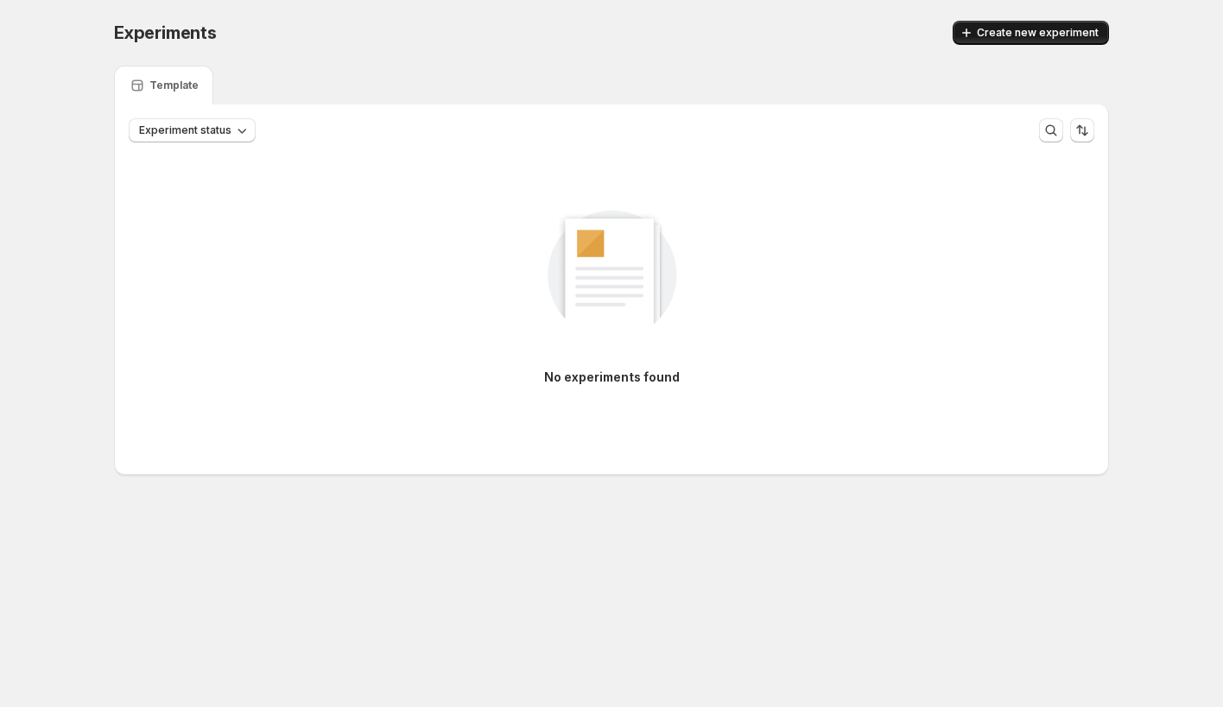
click at [1097, 26] on span "Create new experiment" at bounding box center [1038, 33] width 122 height 14
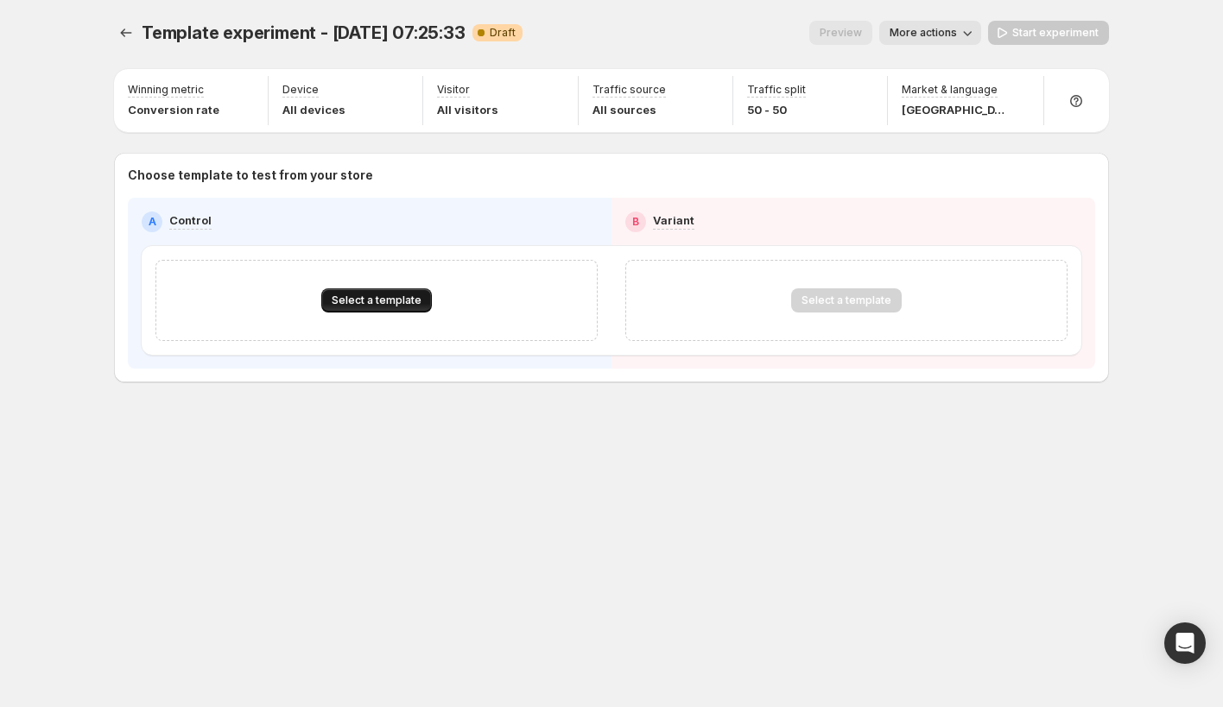
click at [414, 293] on button "Select a template" at bounding box center [376, 300] width 111 height 24
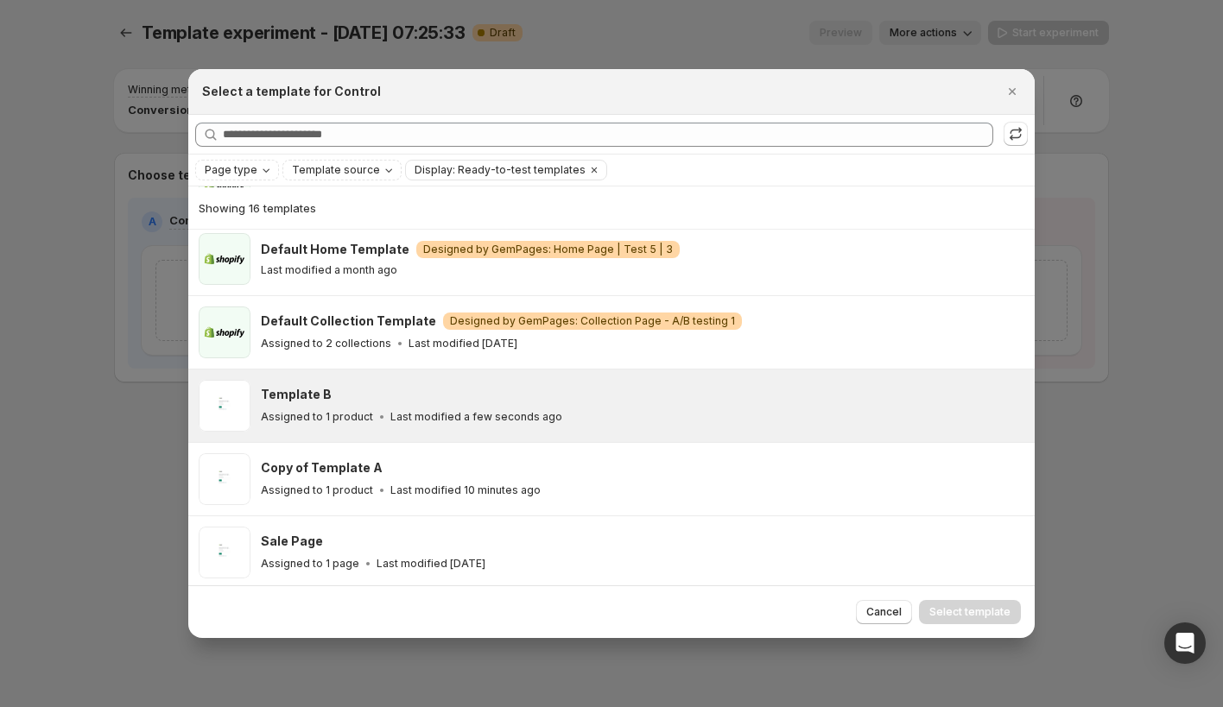
scroll to position [104, 0]
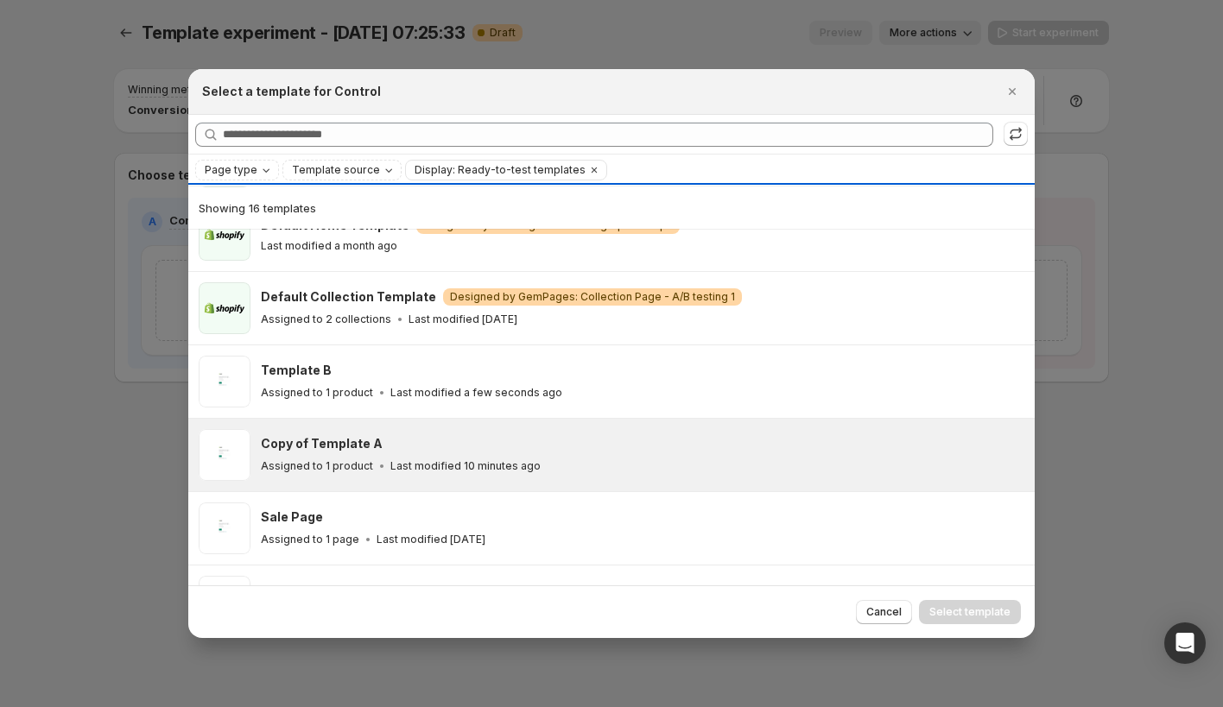
click at [510, 451] on div "Copy of Template A" at bounding box center [640, 443] width 758 height 17
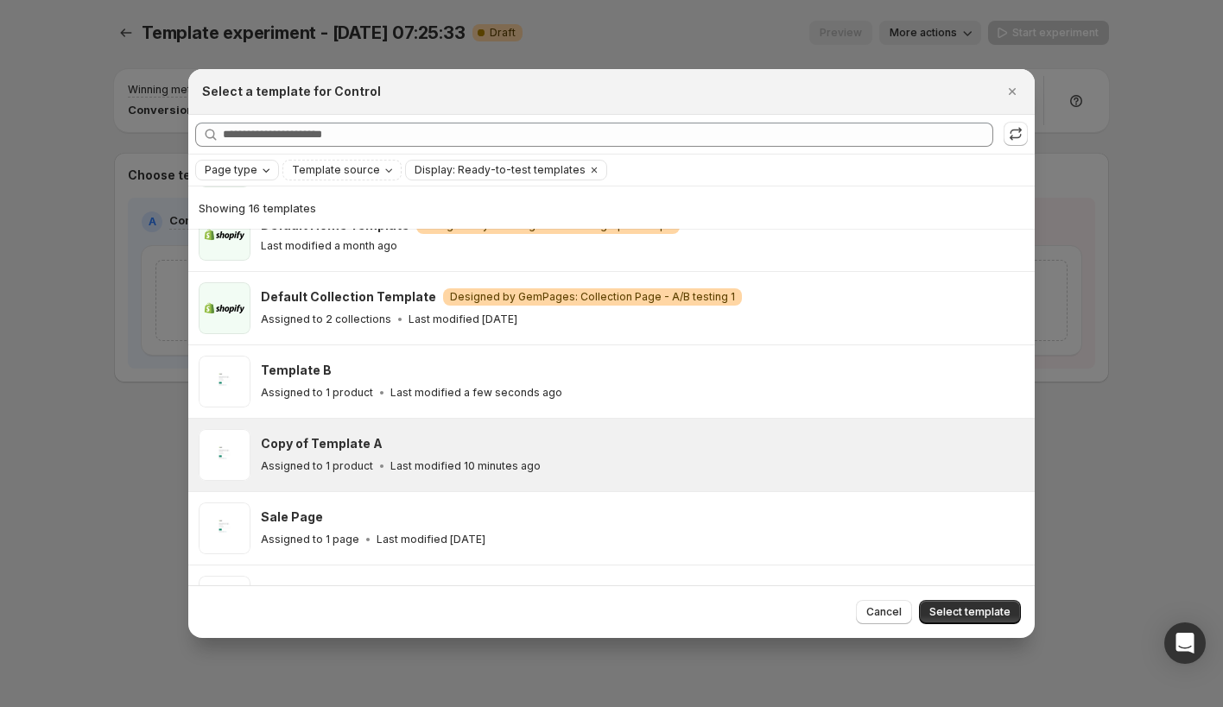
click at [248, 167] on span "Page type" at bounding box center [231, 170] width 53 height 14
click at [252, 242] on span "Product page" at bounding box center [264, 244] width 73 height 14
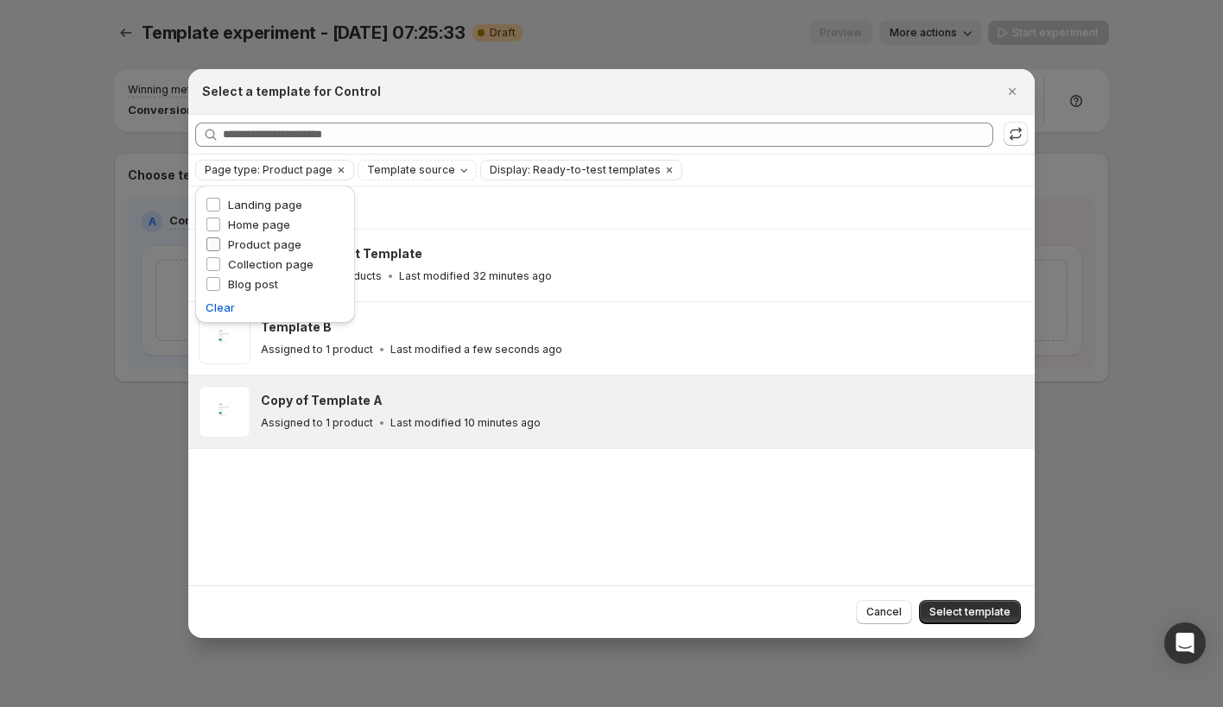
scroll to position [0, 0]
click at [389, 484] on div "Showing 3 templates Default Product Template Assigned to 3 products Last modifi…" at bounding box center [611, 386] width 846 height 398
click at [433, 425] on p "Last modified 10 minutes ago" at bounding box center [465, 423] width 150 height 14
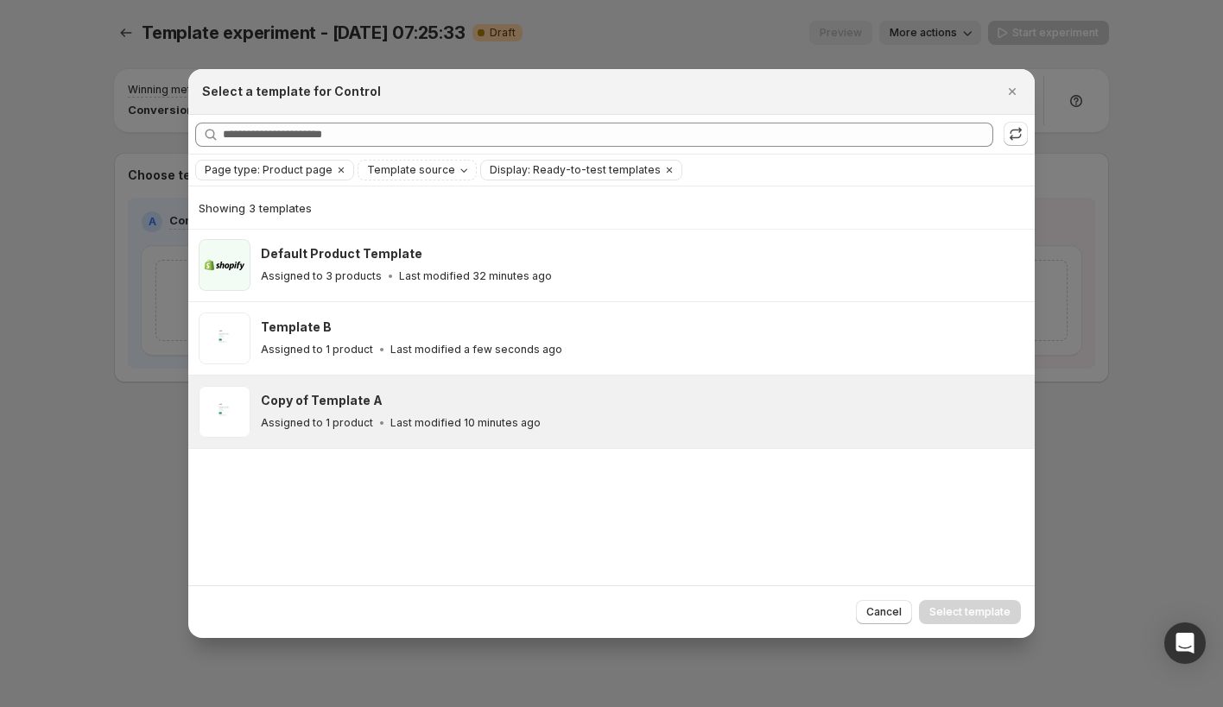
click at [602, 446] on div "Copy of Template A Assigned to 1 product Last modified 10 minutes ago" at bounding box center [611, 412] width 846 height 73
click at [953, 612] on span "Select template" at bounding box center [969, 612] width 81 height 14
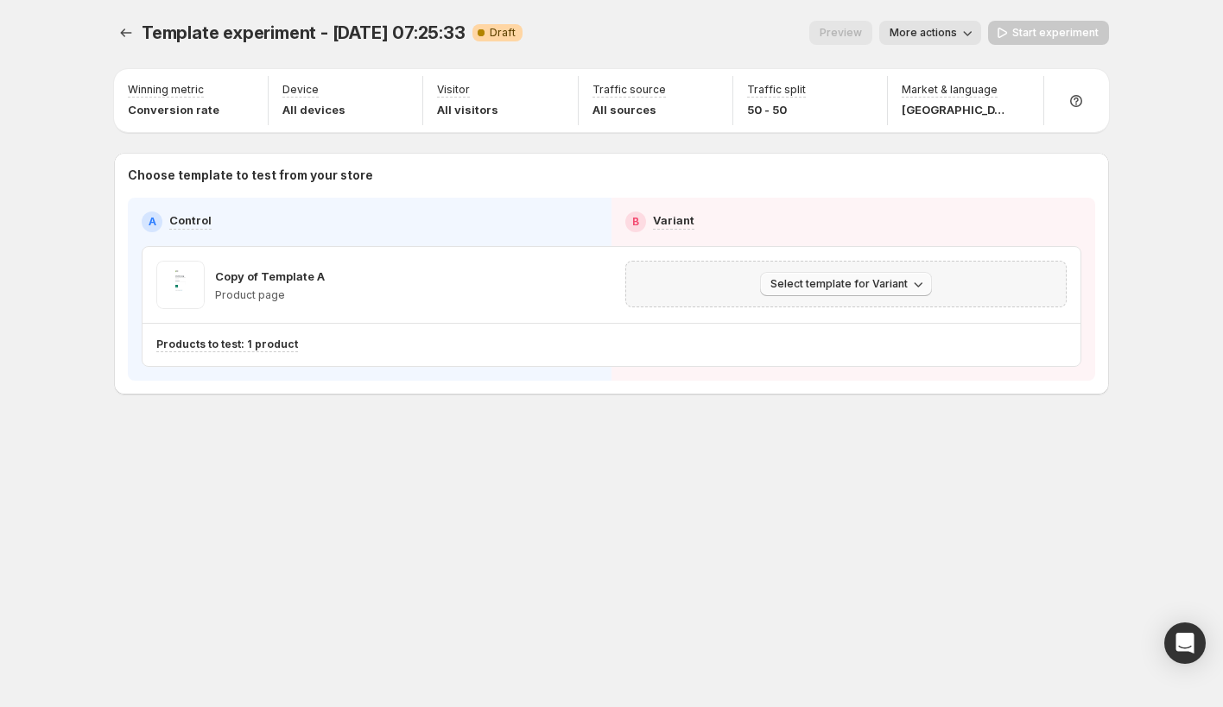
click at [878, 288] on span "Select template for Variant" at bounding box center [838, 284] width 137 height 14
click at [851, 322] on span "Select an existing template" at bounding box center [834, 320] width 146 height 14
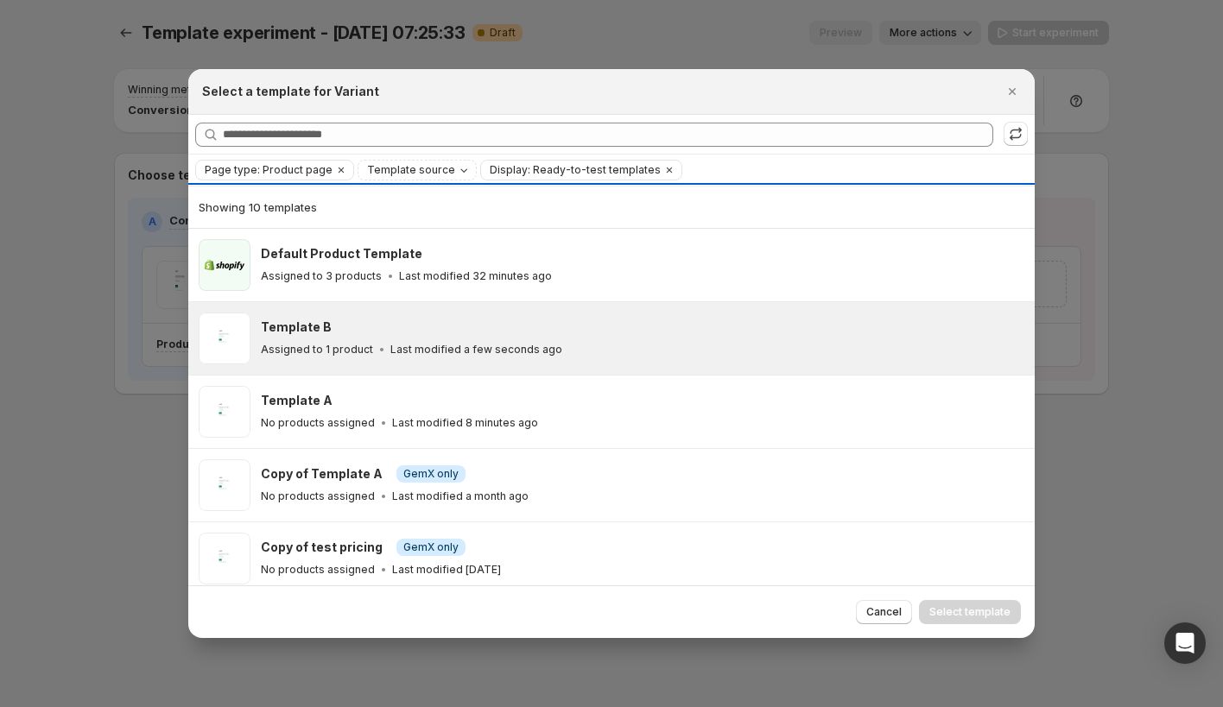
click at [567, 331] on div "Template B" at bounding box center [640, 327] width 758 height 17
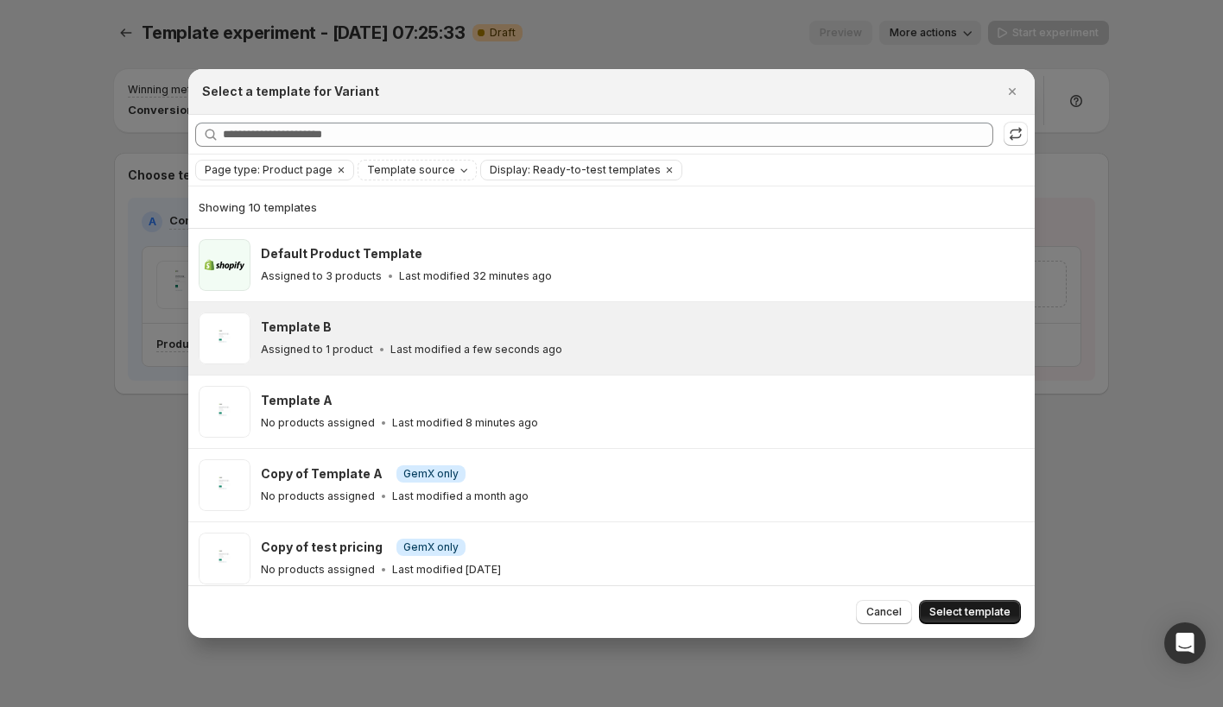
click at [940, 610] on span "Select template" at bounding box center [969, 612] width 81 height 14
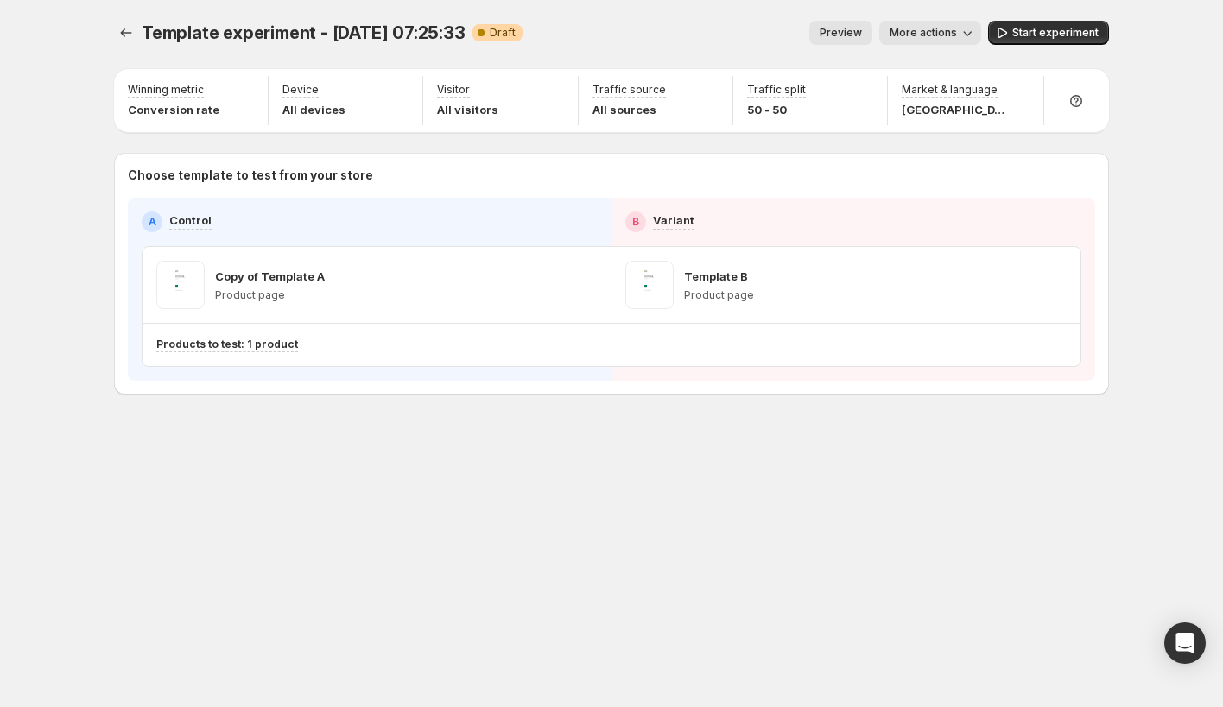
click at [849, 474] on div "Template experiment - [DATE] 07:25:33. This page is ready Template experiment -…" at bounding box center [611, 244] width 1036 height 488
click at [1021, 32] on span "Start experiment" at bounding box center [1055, 33] width 86 height 14
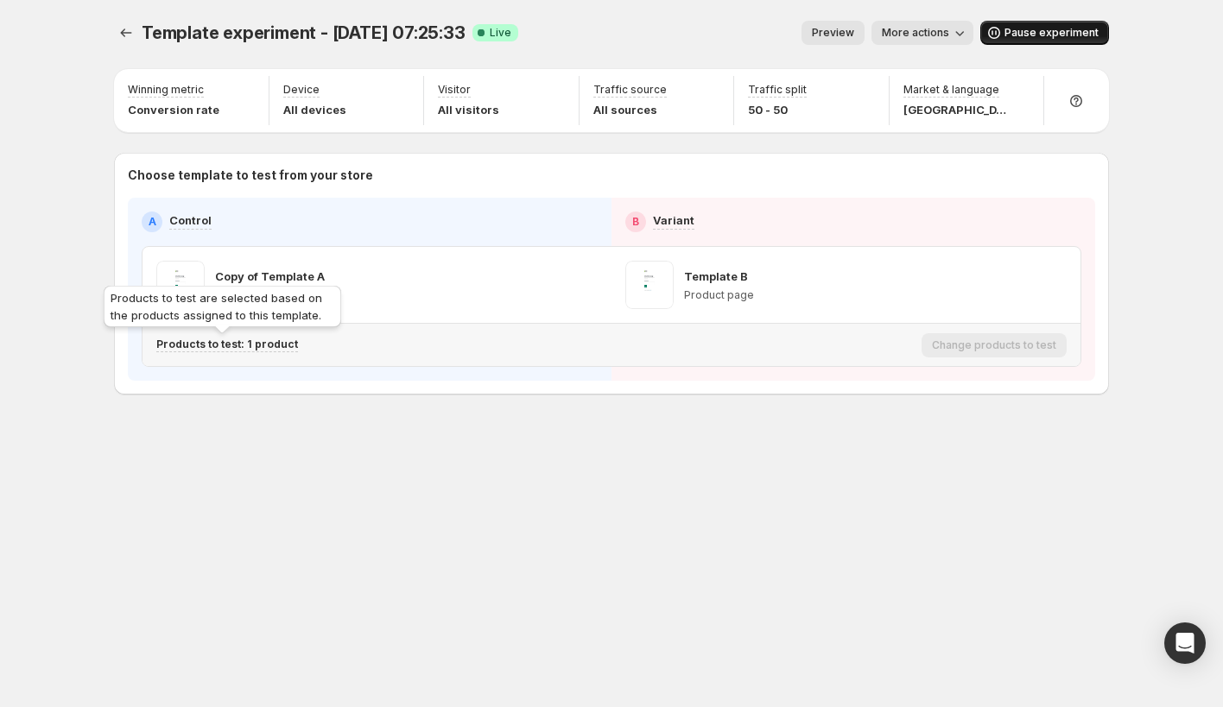
click at [257, 347] on p "Products to test: 1 product" at bounding box center [227, 345] width 142 height 14
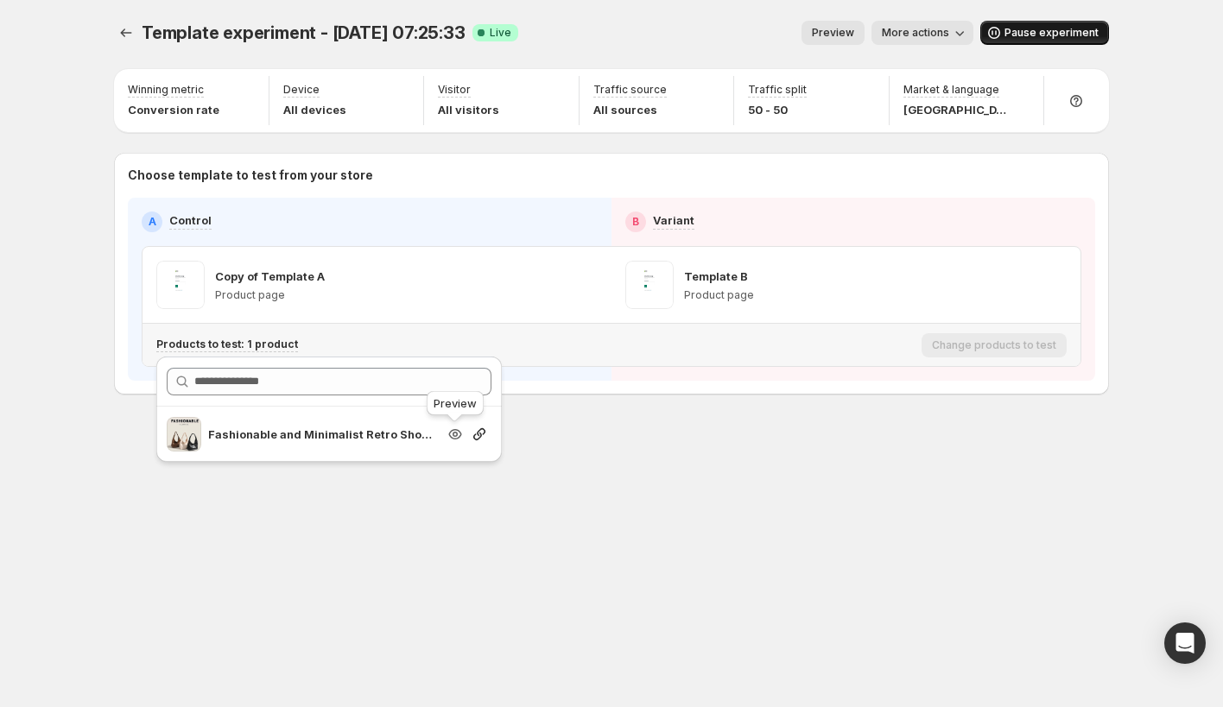
click at [453, 434] on icon "button" at bounding box center [455, 434] width 5 height 5
click at [459, 437] on icon "button" at bounding box center [455, 434] width 13 height 10
click at [479, 436] on icon "button" at bounding box center [479, 434] width 17 height 17
